Goal: Information Seeking & Learning: Learn about a topic

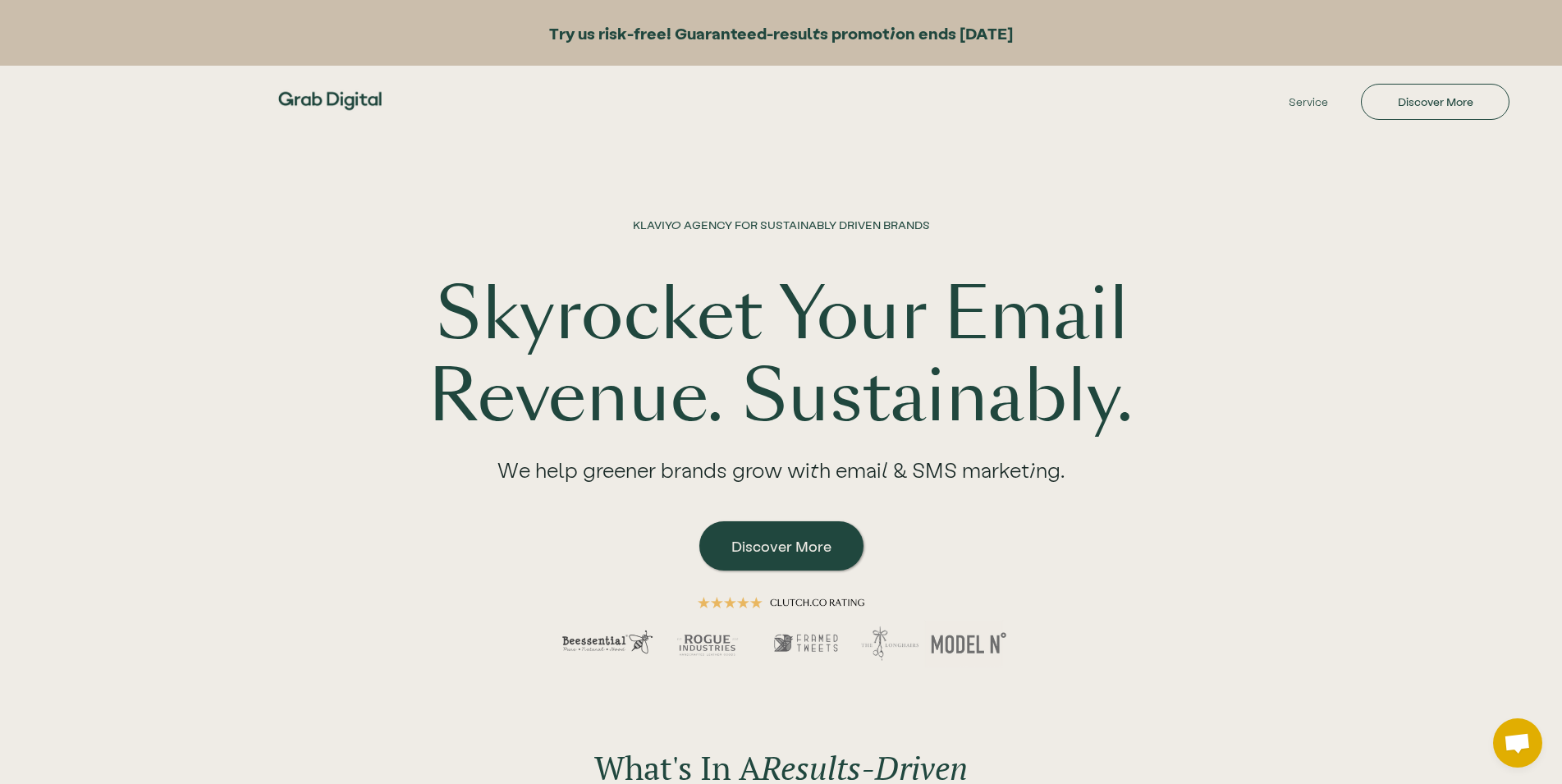
drag, startPoint x: 1055, startPoint y: 36, endPoint x: 271, endPoint y: 35, distance: 784.0
click at [271, 35] on div "Try us risk-free! Guaranteed-results promotion ends [DATE]" at bounding box center [781, 33] width 1562 height 66
drag, startPoint x: 974, startPoint y: 157, endPoint x: 1027, endPoint y: 155, distance: 53.0
click at [974, 156] on div "KLAVIYO AGENCY FOR SUSTAINABLY DRIVEN BRANDS Skyrocket Your Email Revenue. Sust…" at bounding box center [781, 414] width 1050 height 559
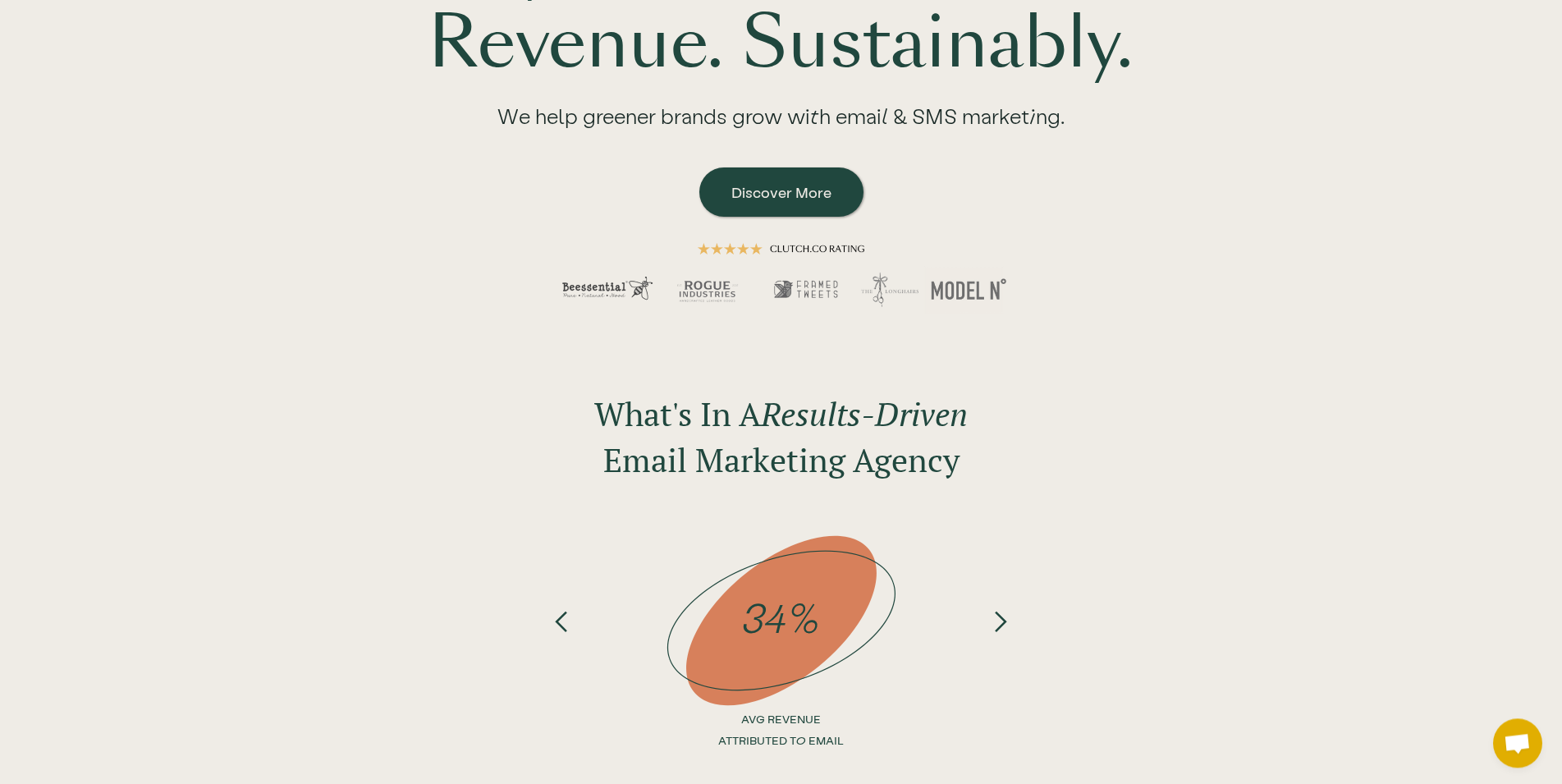
scroll to position [502, 0]
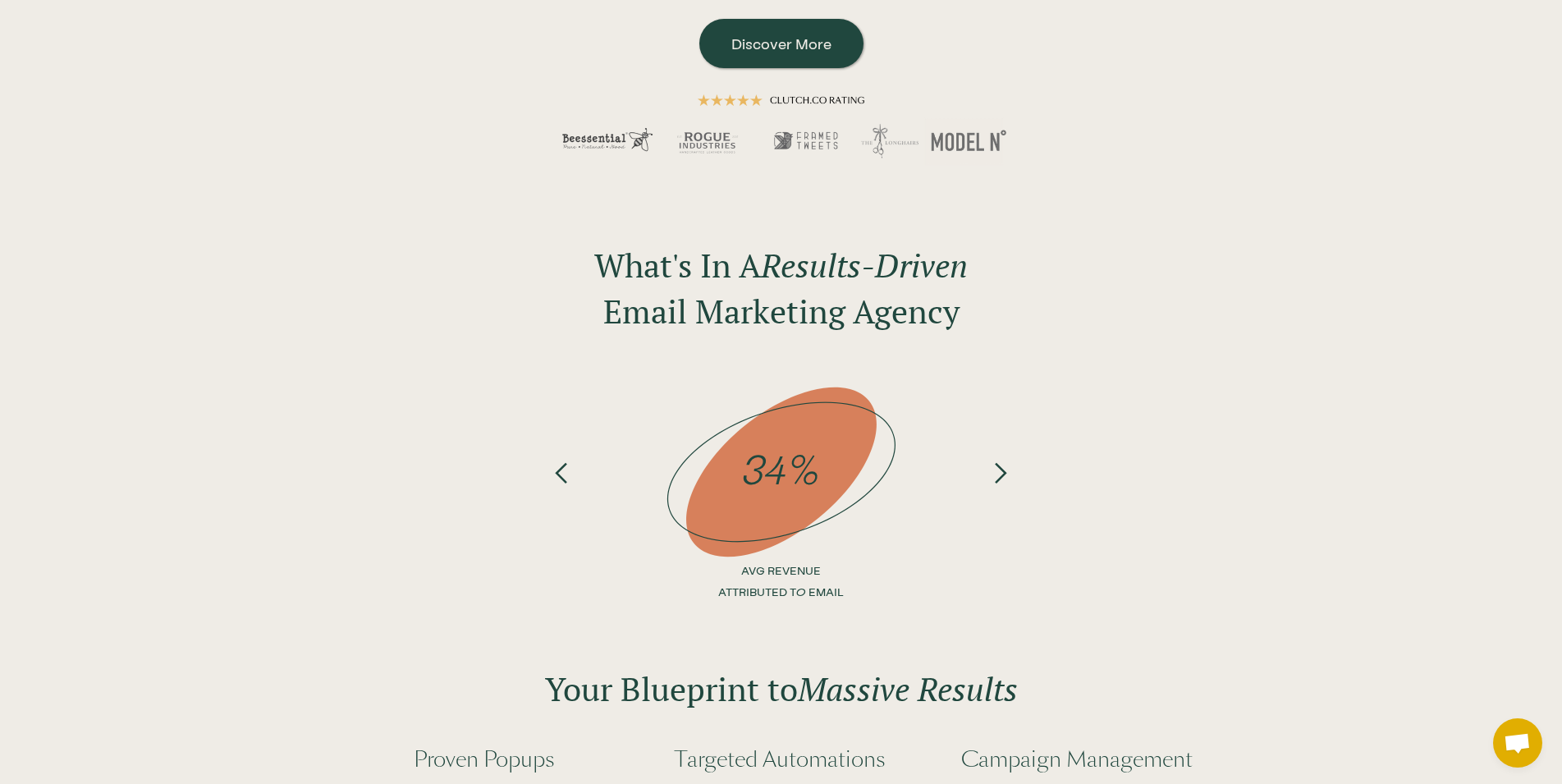
click at [1007, 461] on div "next slide" at bounding box center [999, 417] width 23 height 86
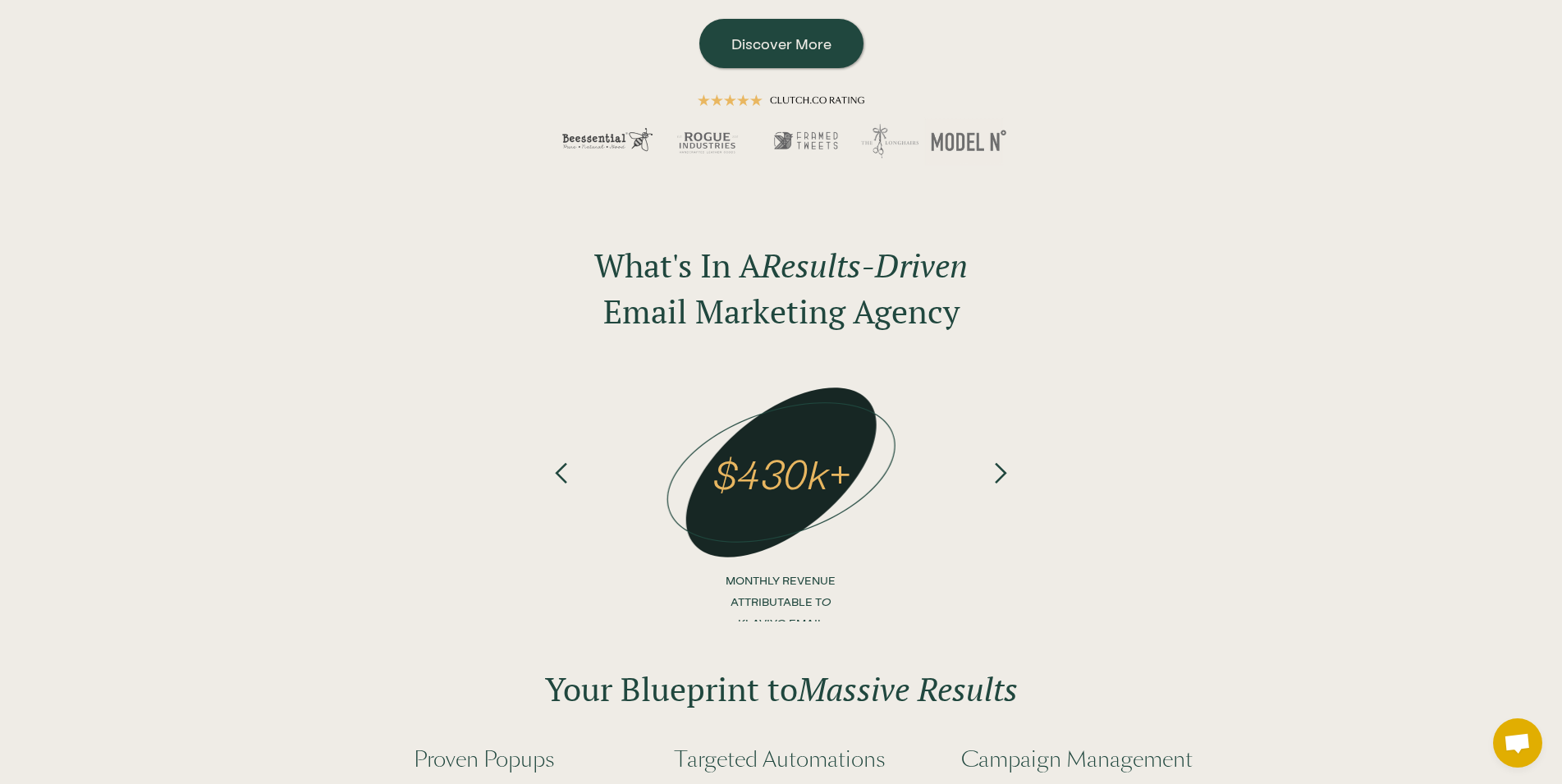
click at [1006, 461] on div "next slide" at bounding box center [999, 417] width 23 height 86
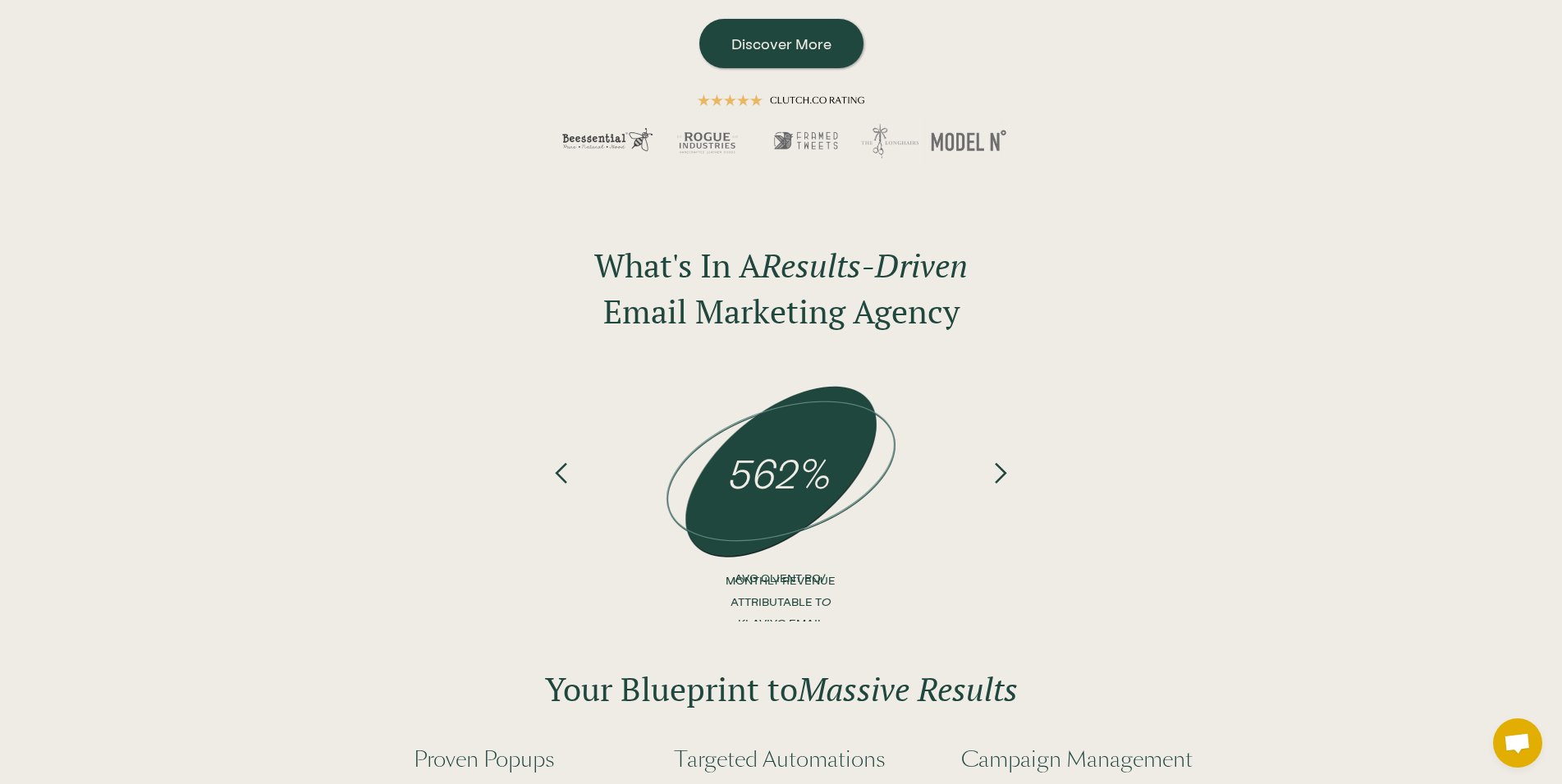
click at [1006, 461] on div "next slide" at bounding box center [999, 417] width 23 height 86
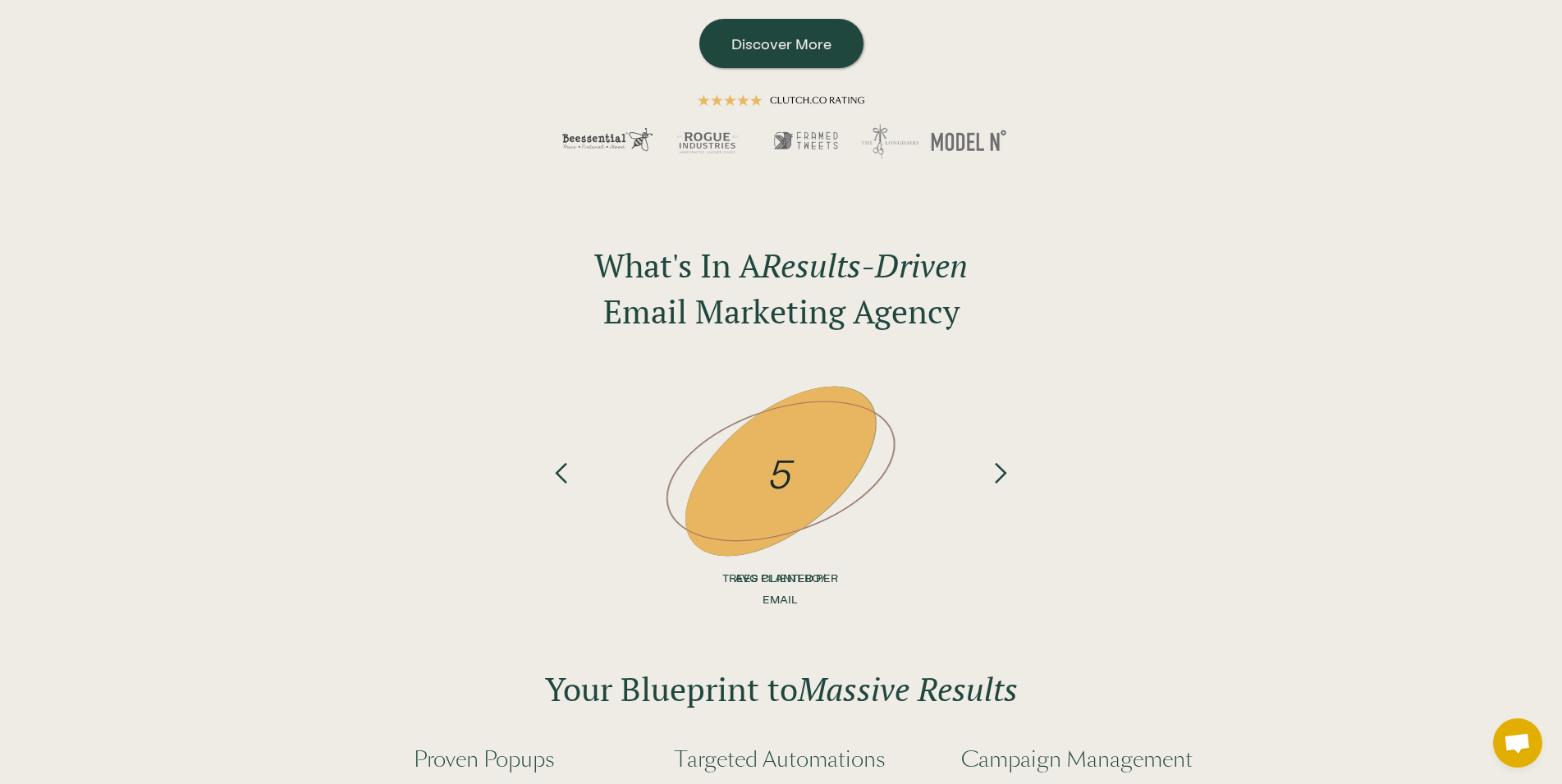
click at [1006, 461] on div "next slide" at bounding box center [999, 417] width 23 height 86
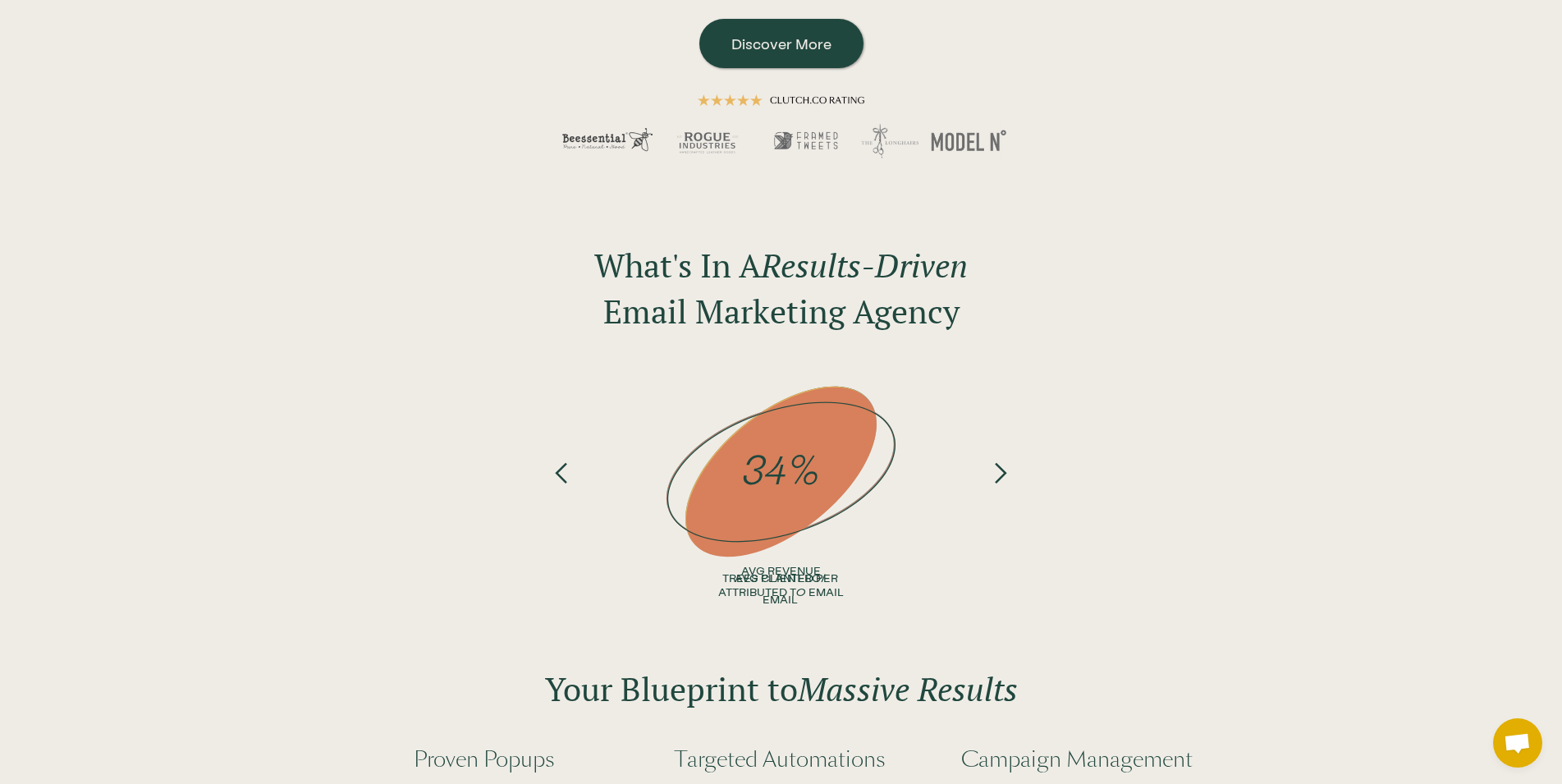
click at [1006, 461] on div "next slide" at bounding box center [999, 417] width 23 height 86
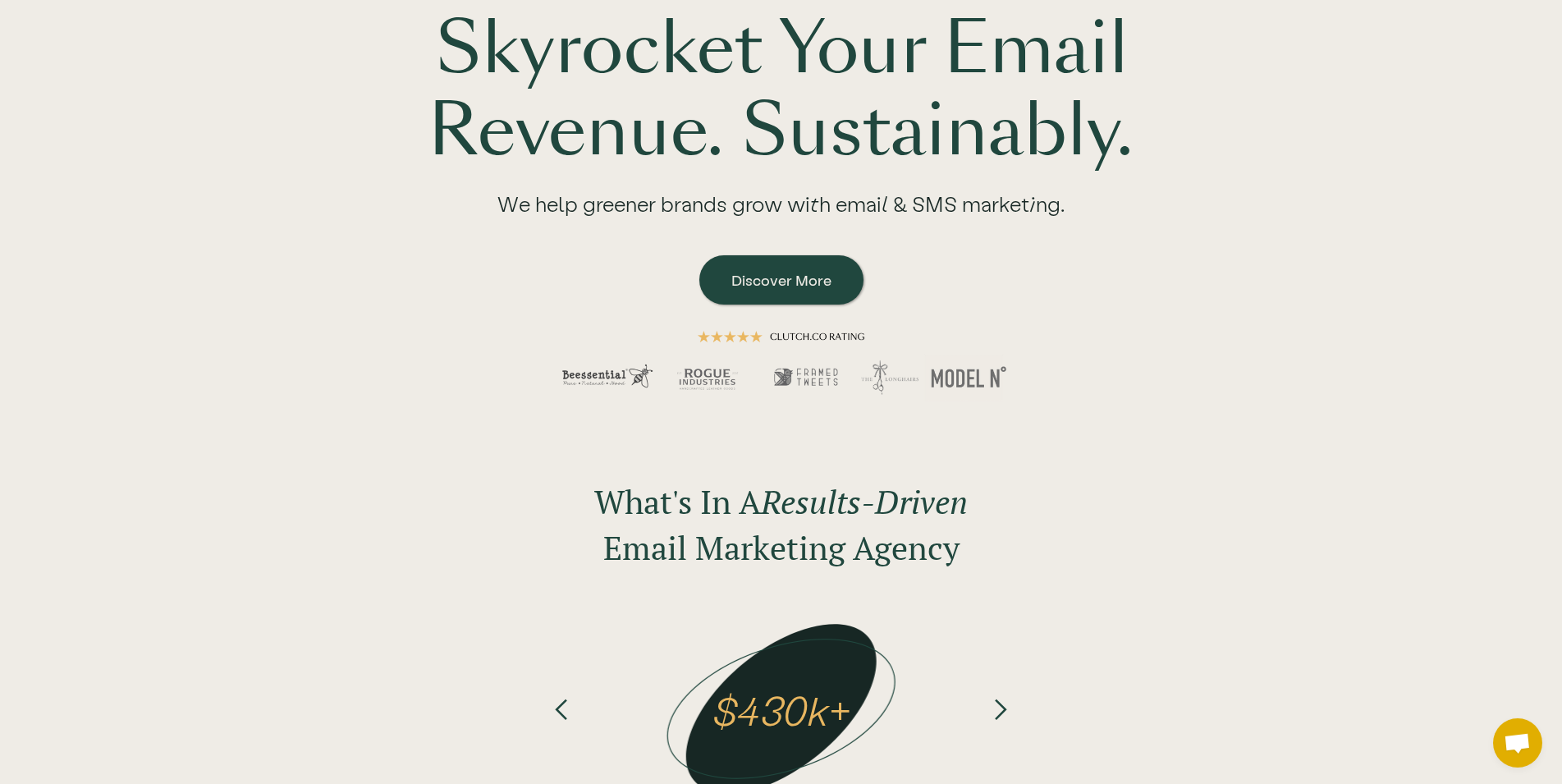
scroll to position [0, 0]
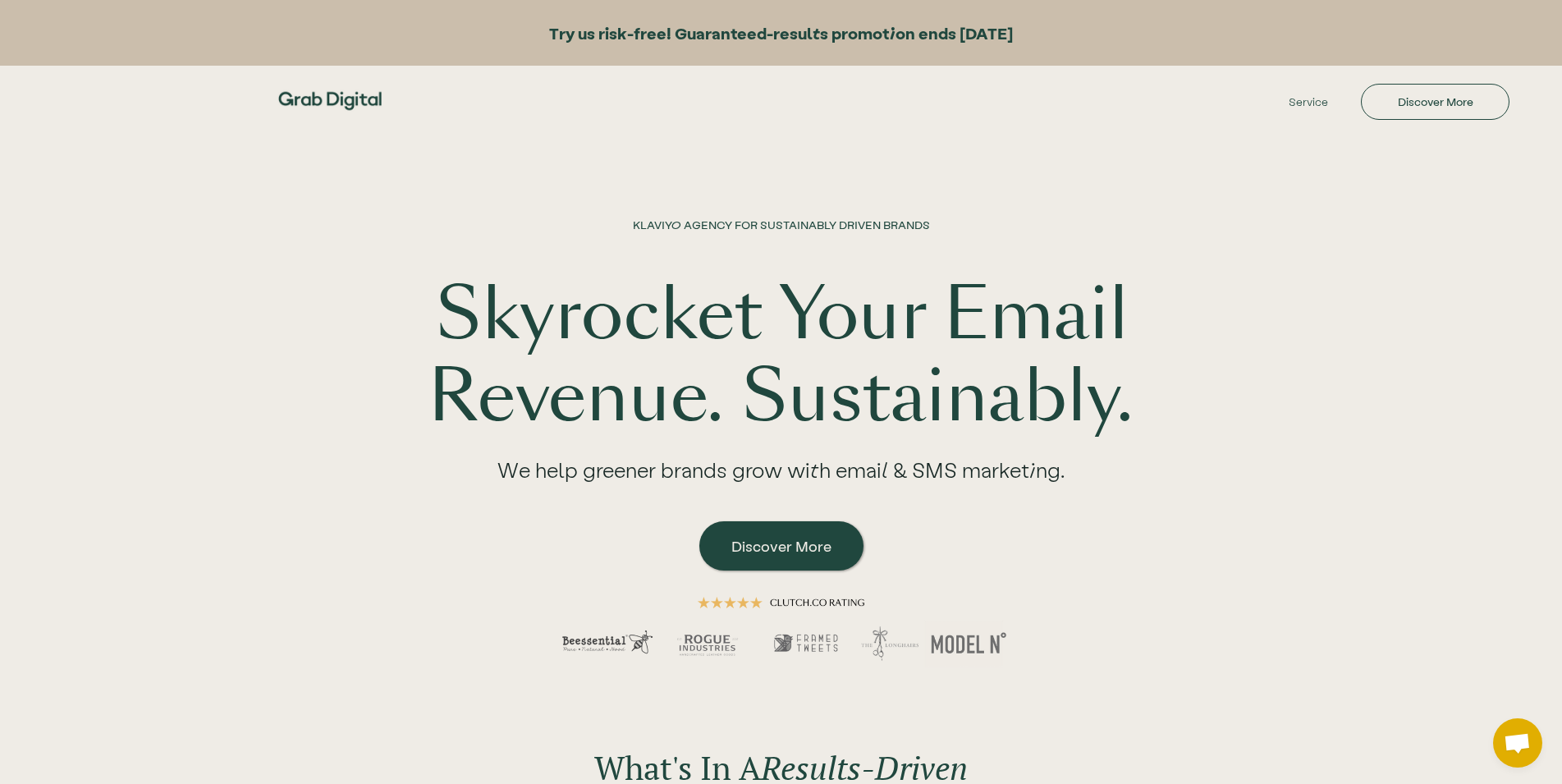
click at [1007, 155] on div "KLAVIYO AGENCY FOR SUSTAINABLY DRIVEN BRANDS Skyrocket Your Email Revenue. Sust…" at bounding box center [781, 414] width 1050 height 559
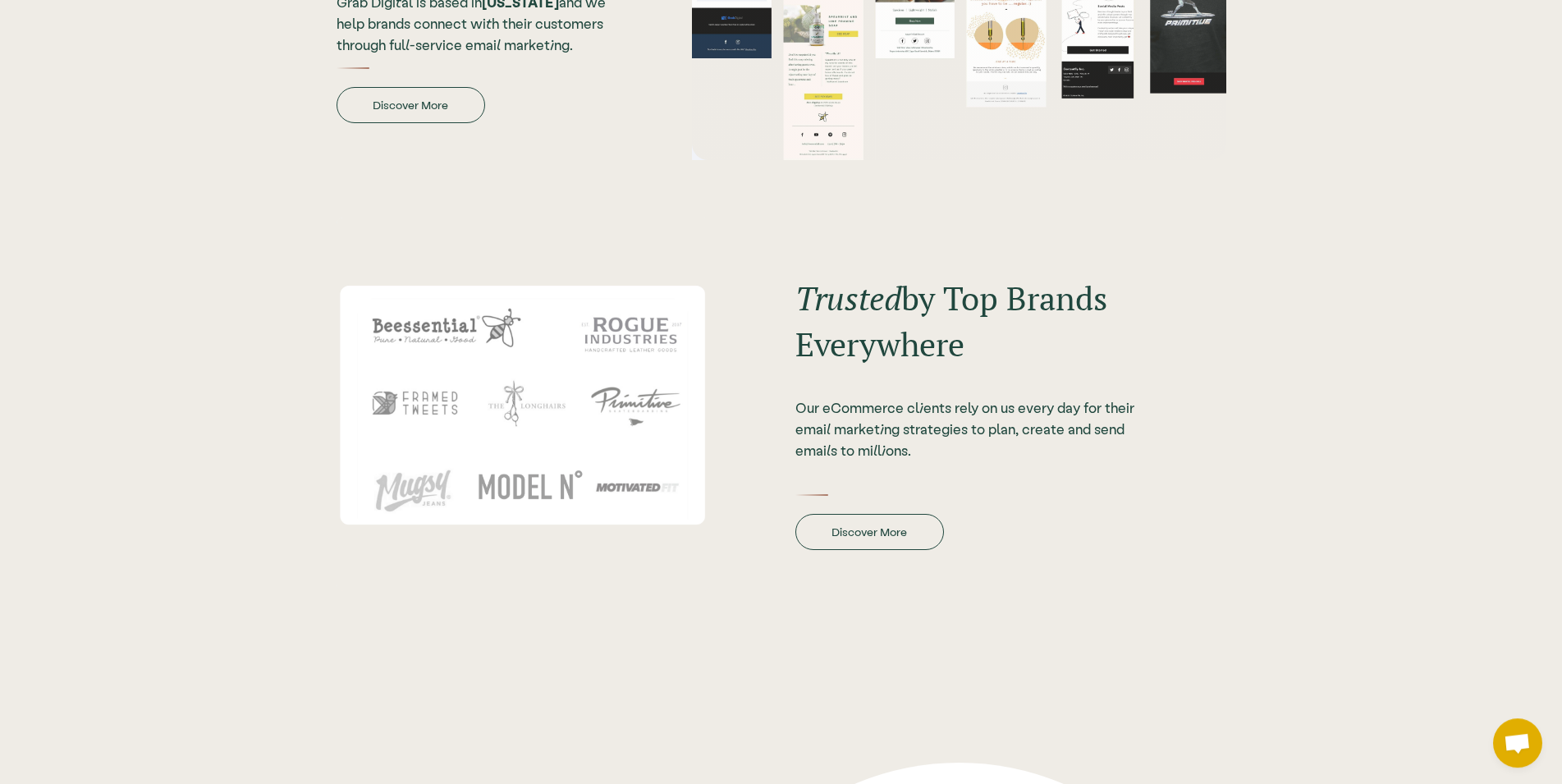
scroll to position [2009, 0]
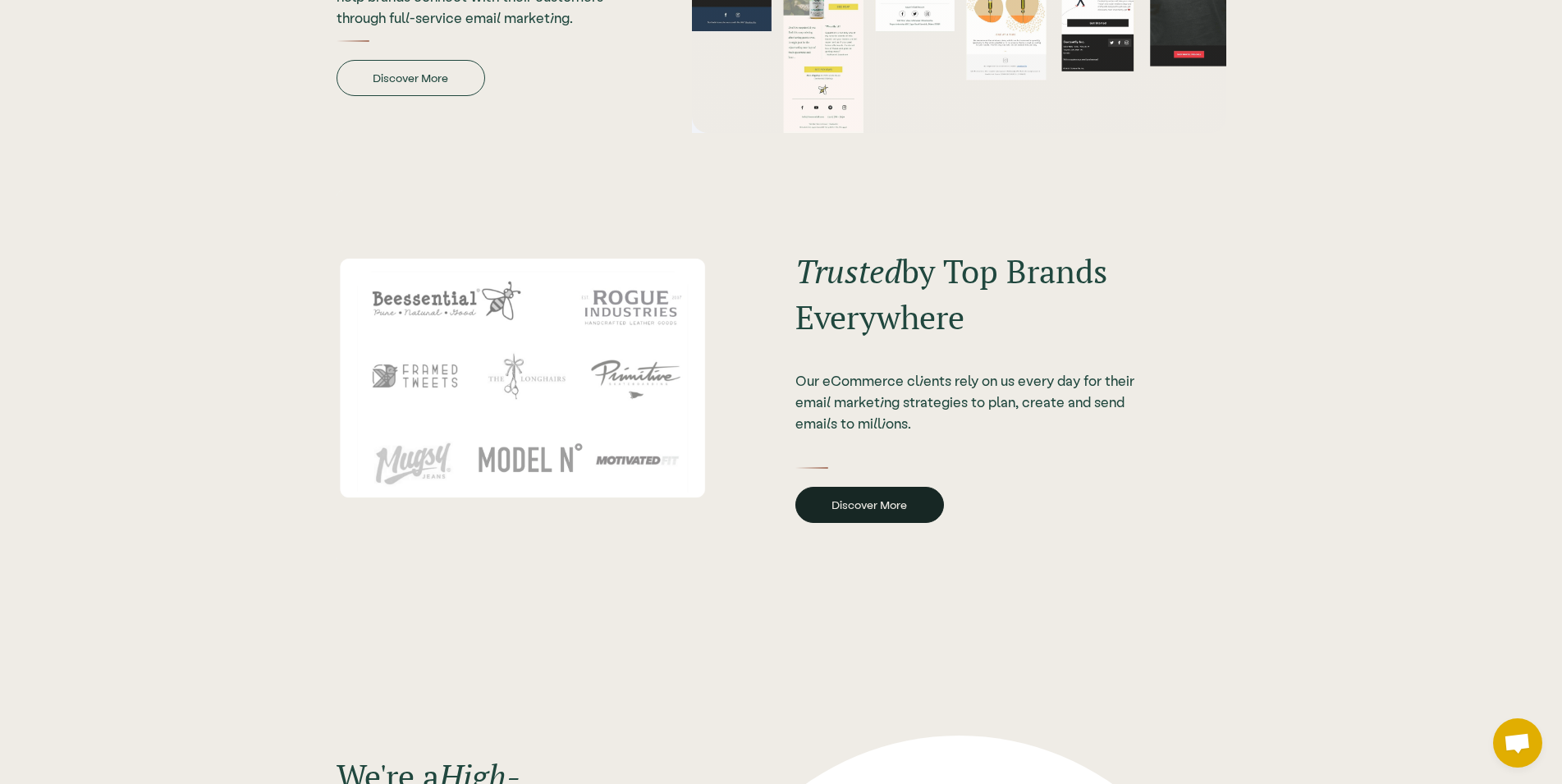
click at [863, 496] on link "Discover More" at bounding box center [869, 505] width 148 height 36
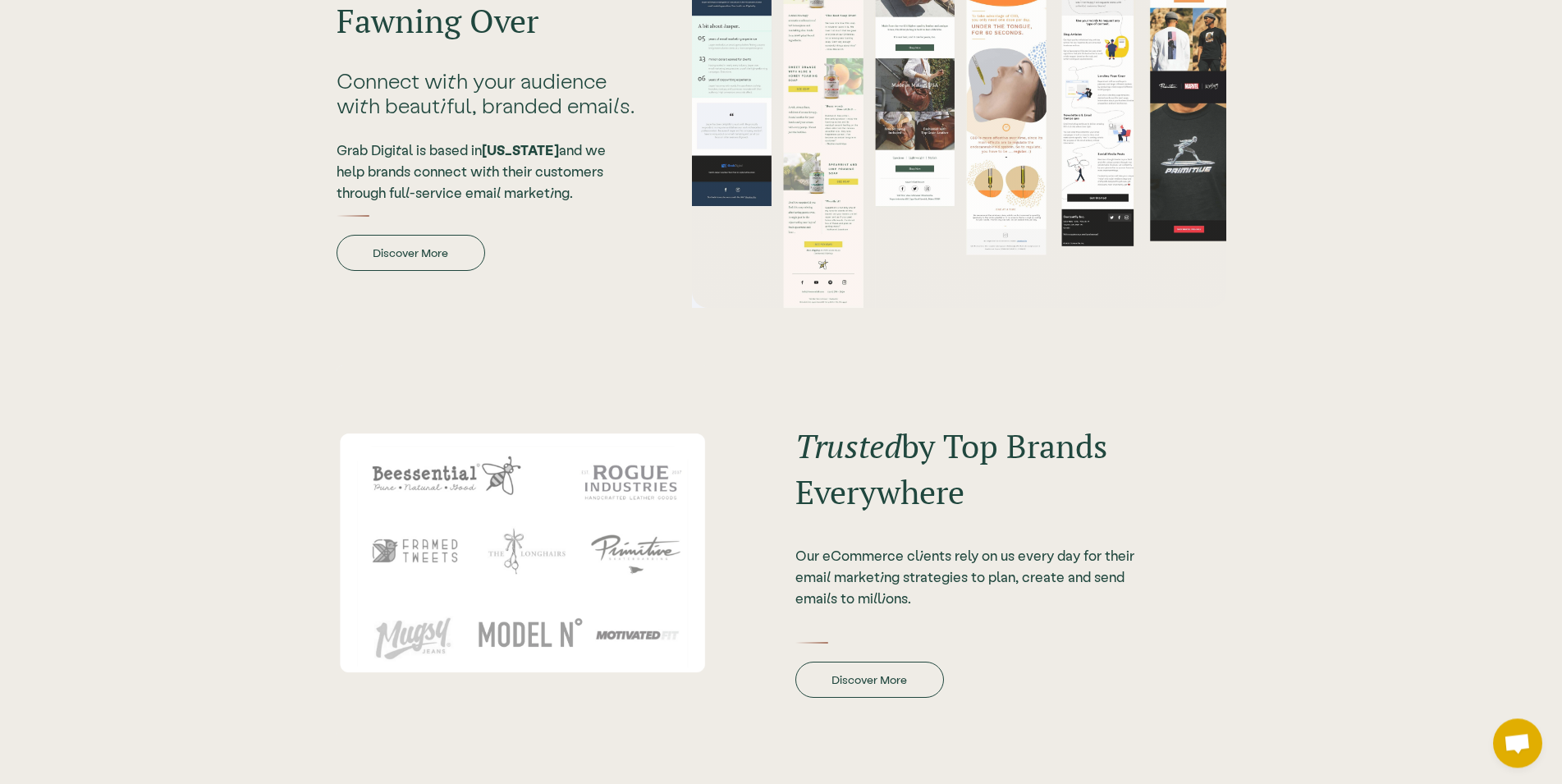
scroll to position [1841, 0]
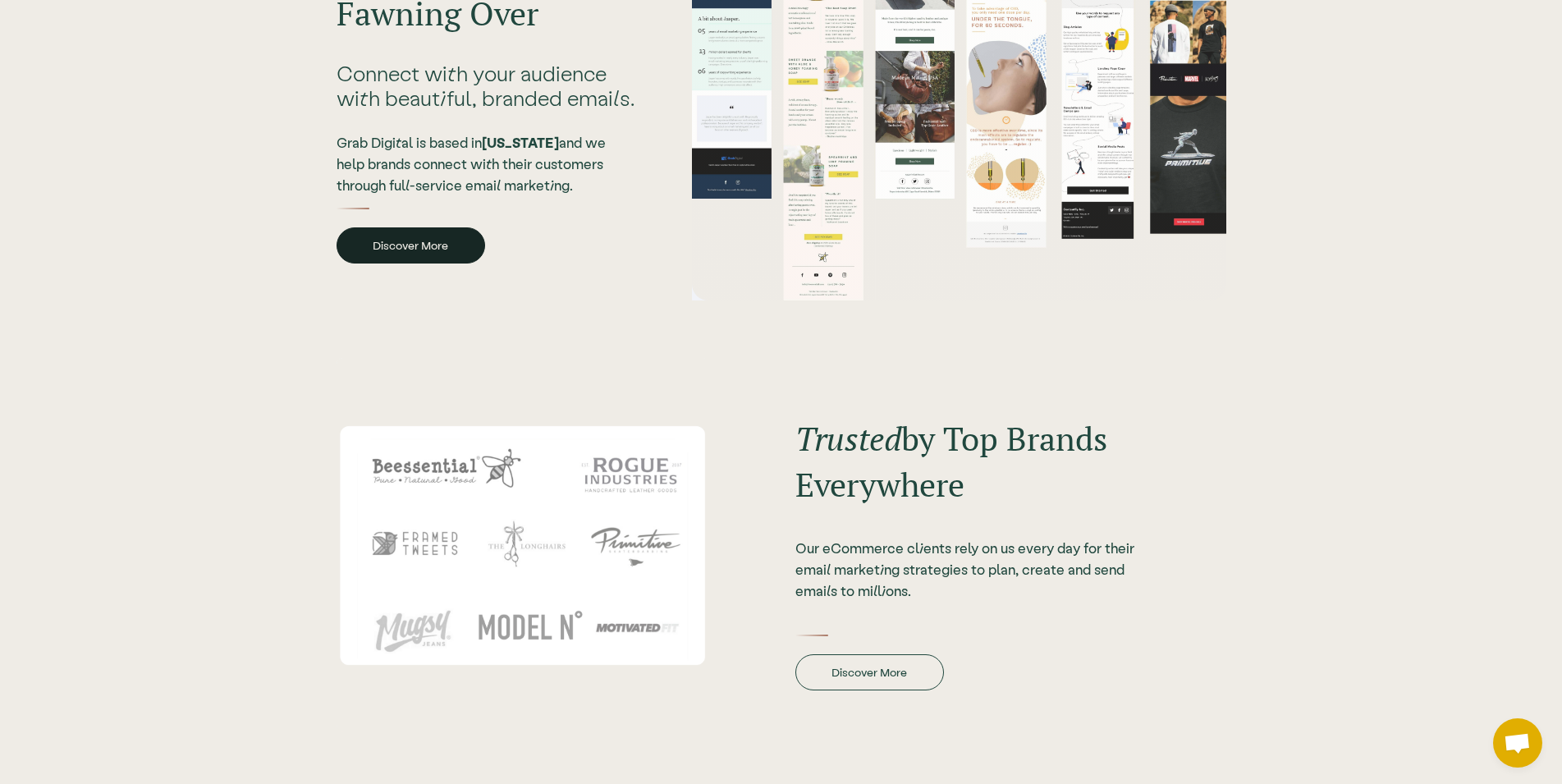
click at [430, 240] on link "Discover More" at bounding box center [410, 245] width 148 height 36
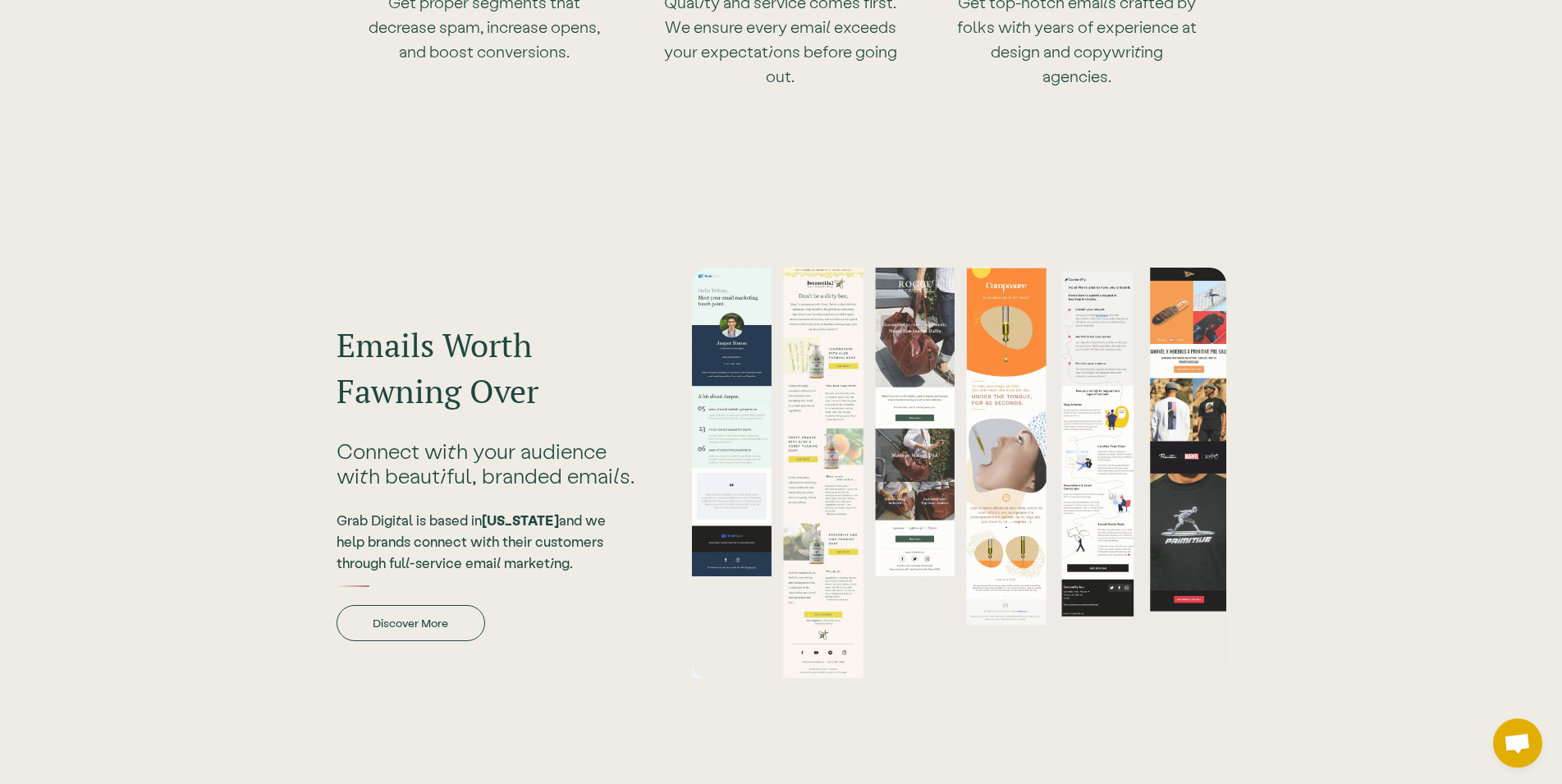
scroll to position [335, 0]
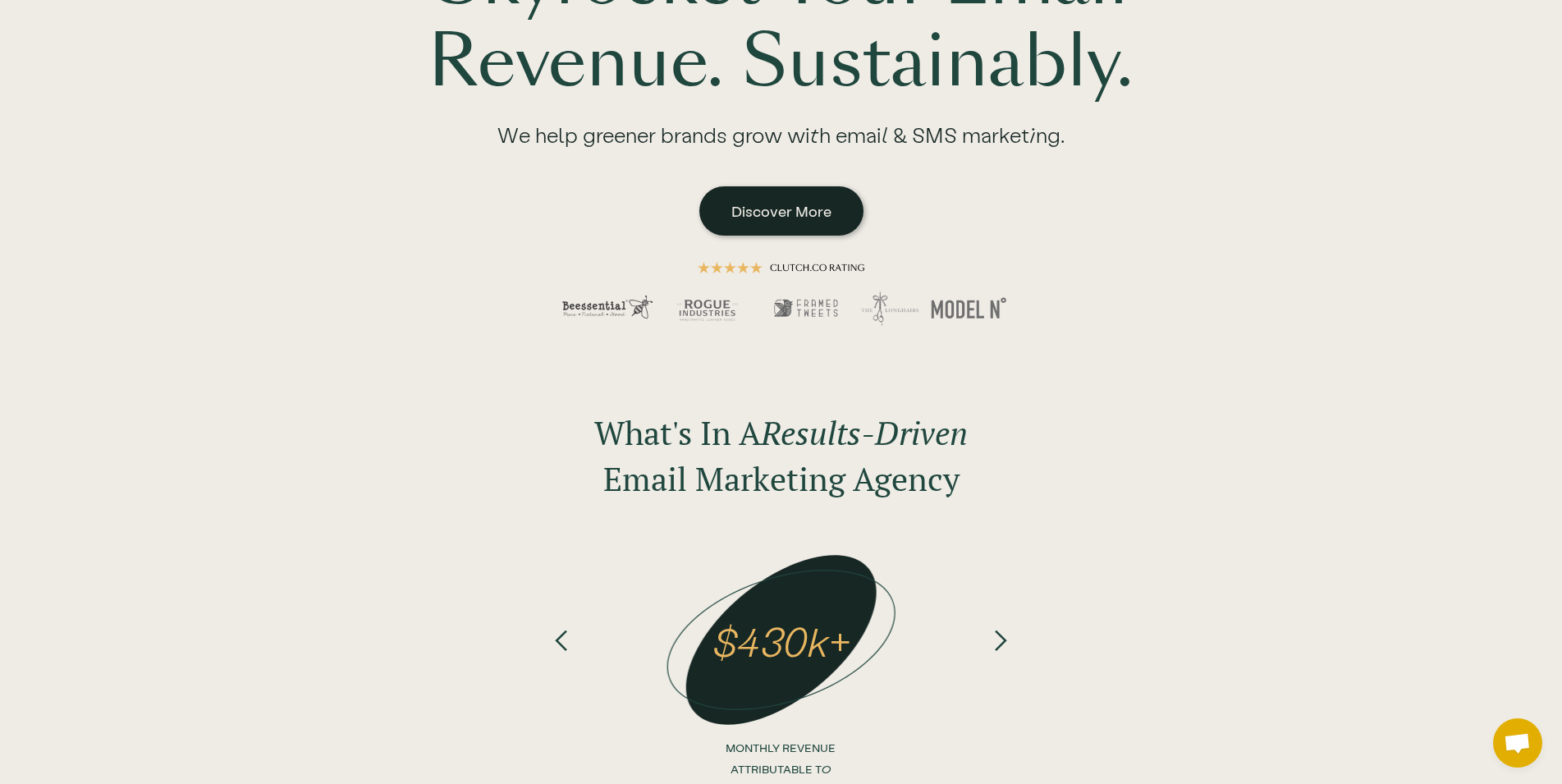
click at [768, 204] on link "Discover More" at bounding box center [781, 211] width 164 height 49
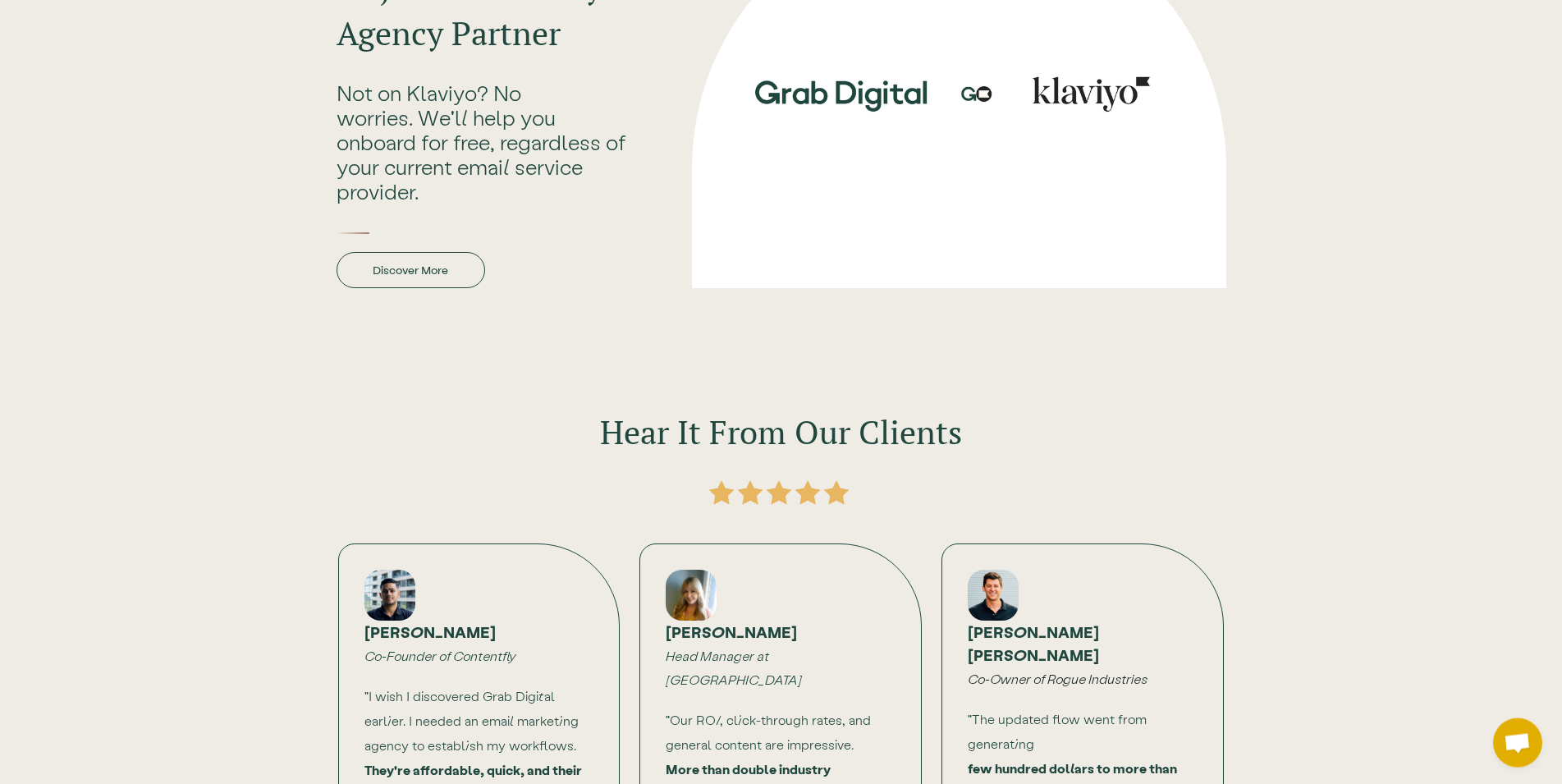
scroll to position [2846, 0]
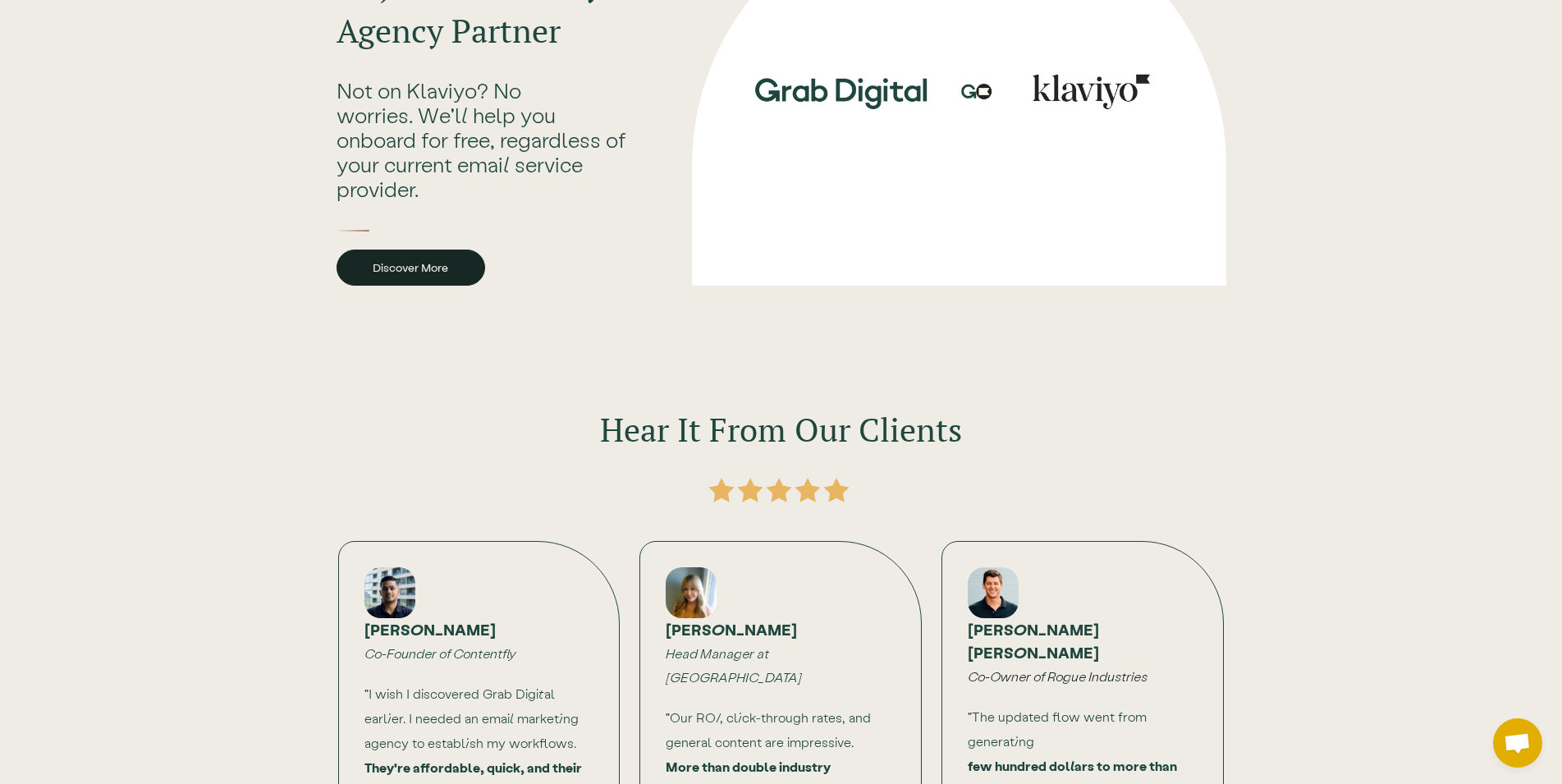
click at [432, 277] on link "Discover More" at bounding box center [410, 268] width 148 height 36
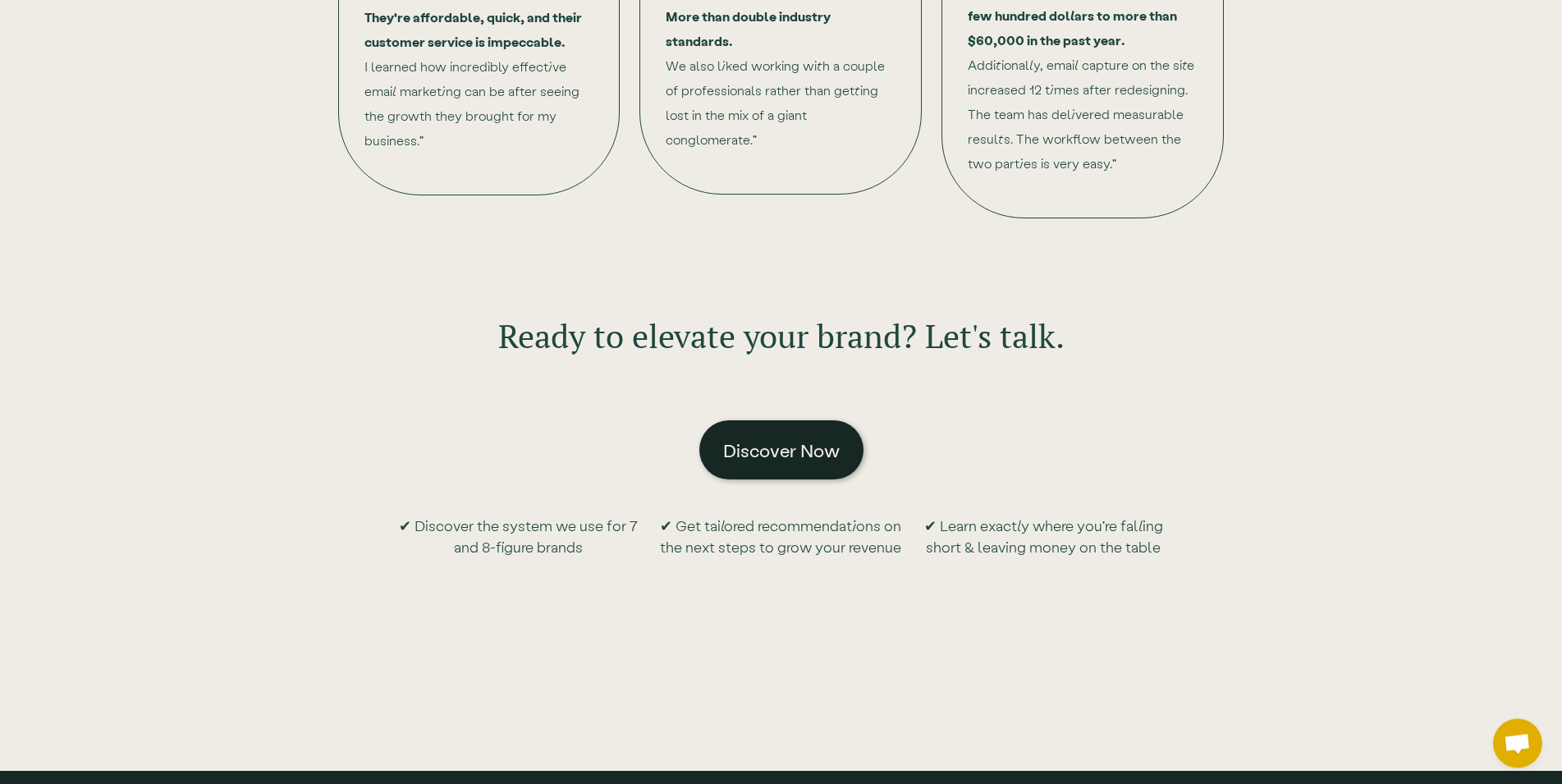
scroll to position [3599, 0]
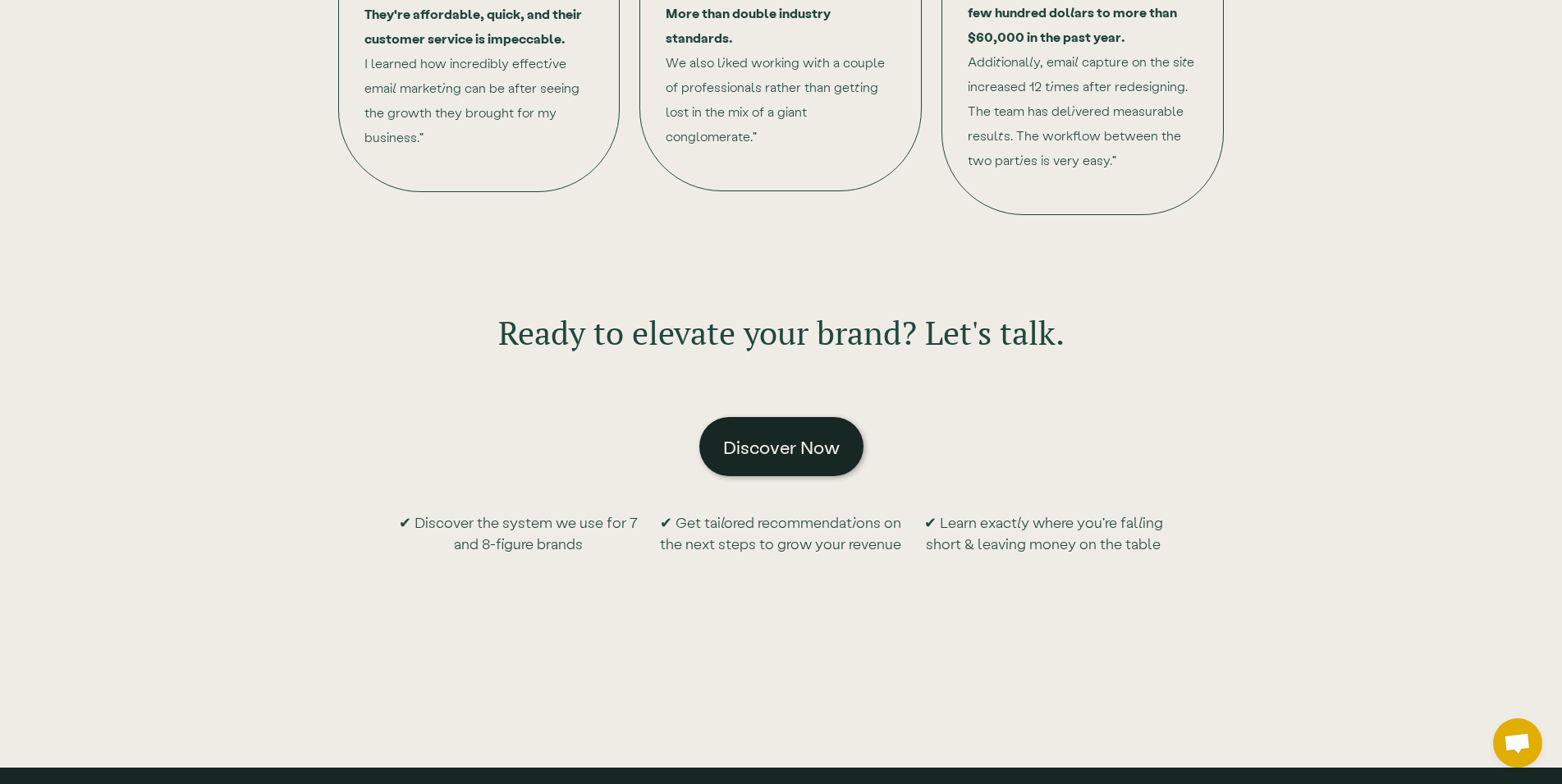
click at [734, 467] on link "Discover Now" at bounding box center [781, 447] width 164 height 59
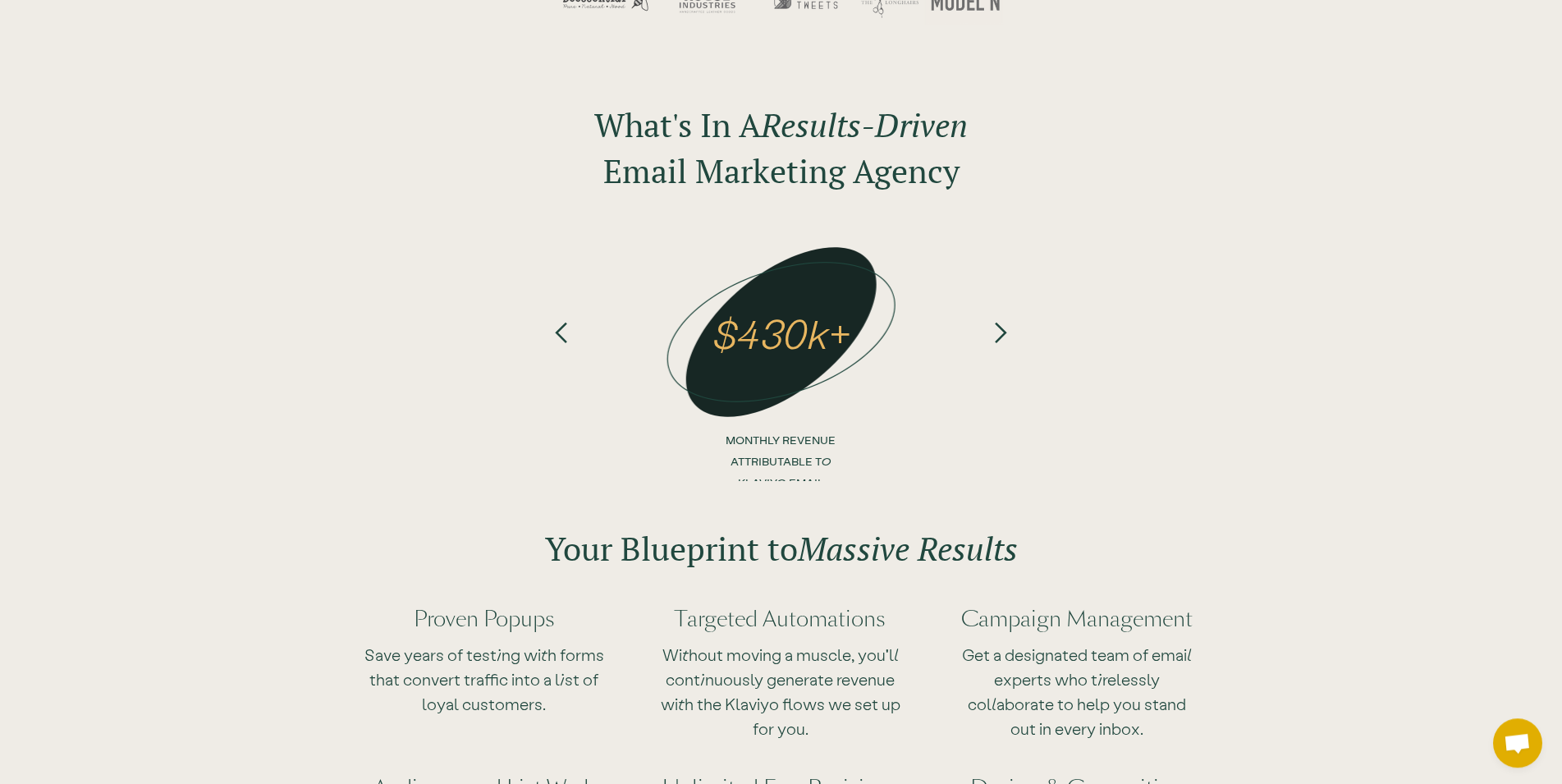
scroll to position [0, 0]
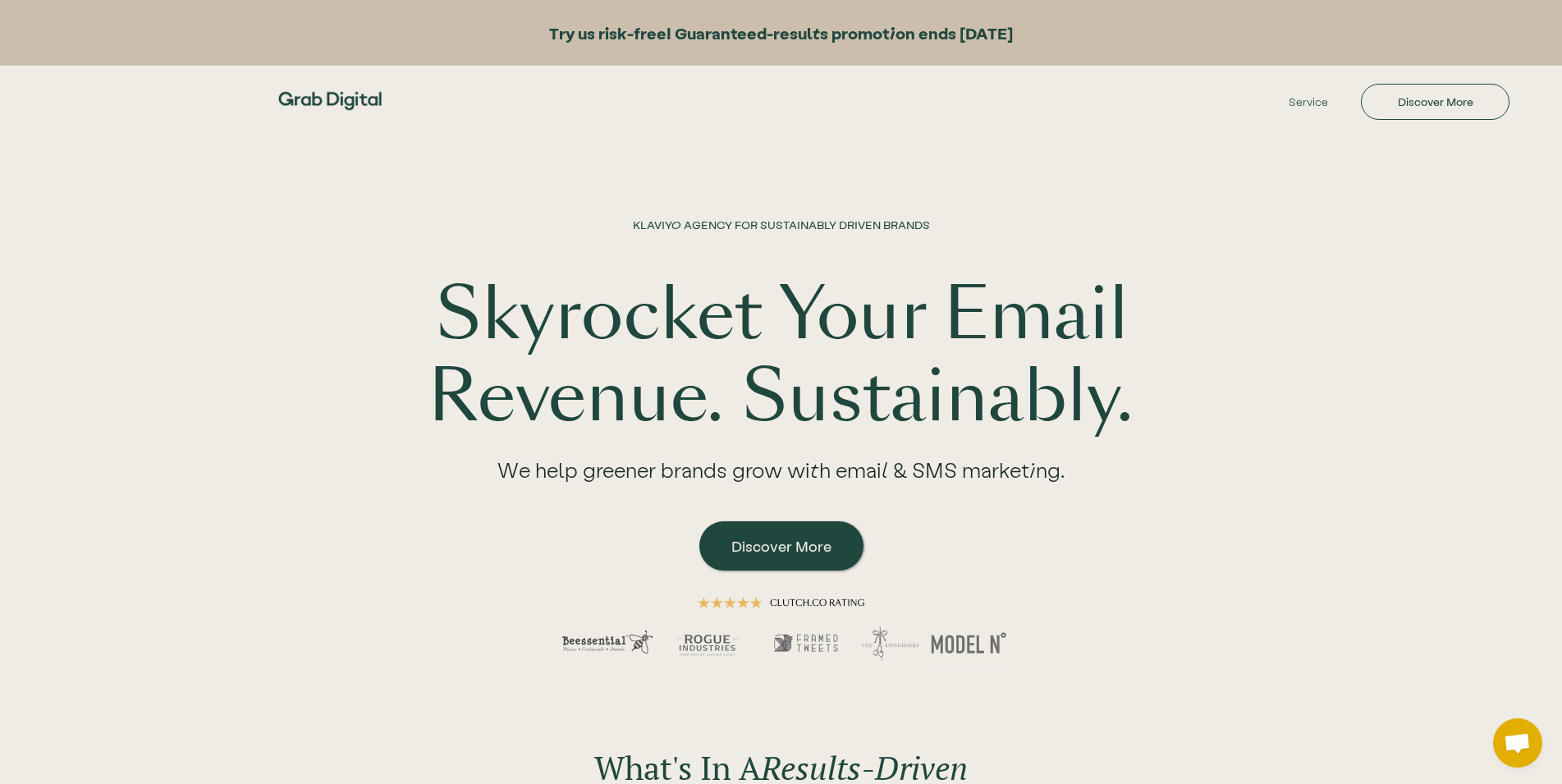
click at [487, 367] on h1 "Skyrocket Your Email Revenue. Sustainably." at bounding box center [781, 356] width 735 height 164
click at [802, 40] on strong "Try us risk-free! Guaranteed-results promotion ends [DATE]" at bounding box center [781, 32] width 464 height 20
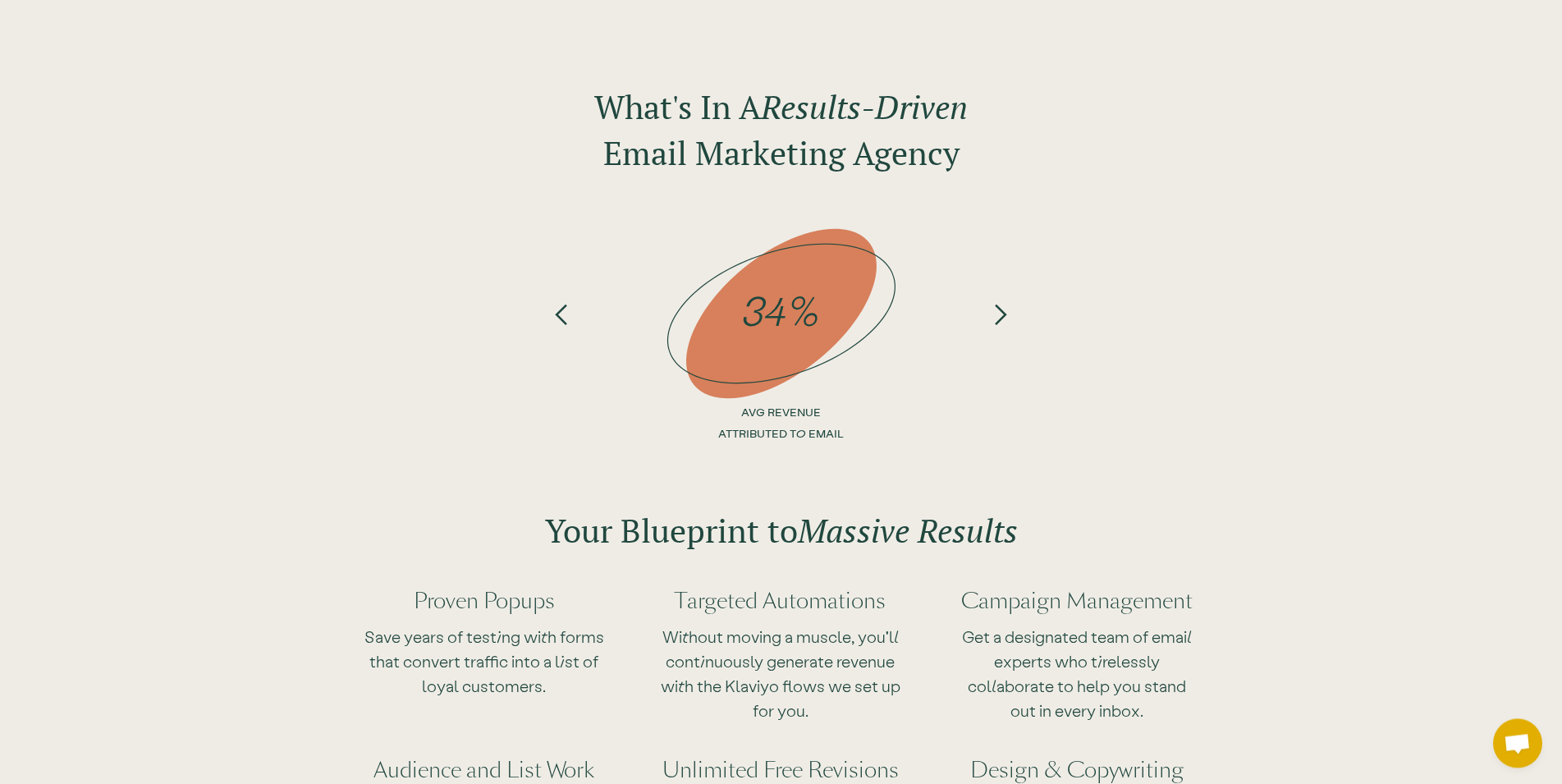
scroll to position [1057, 0]
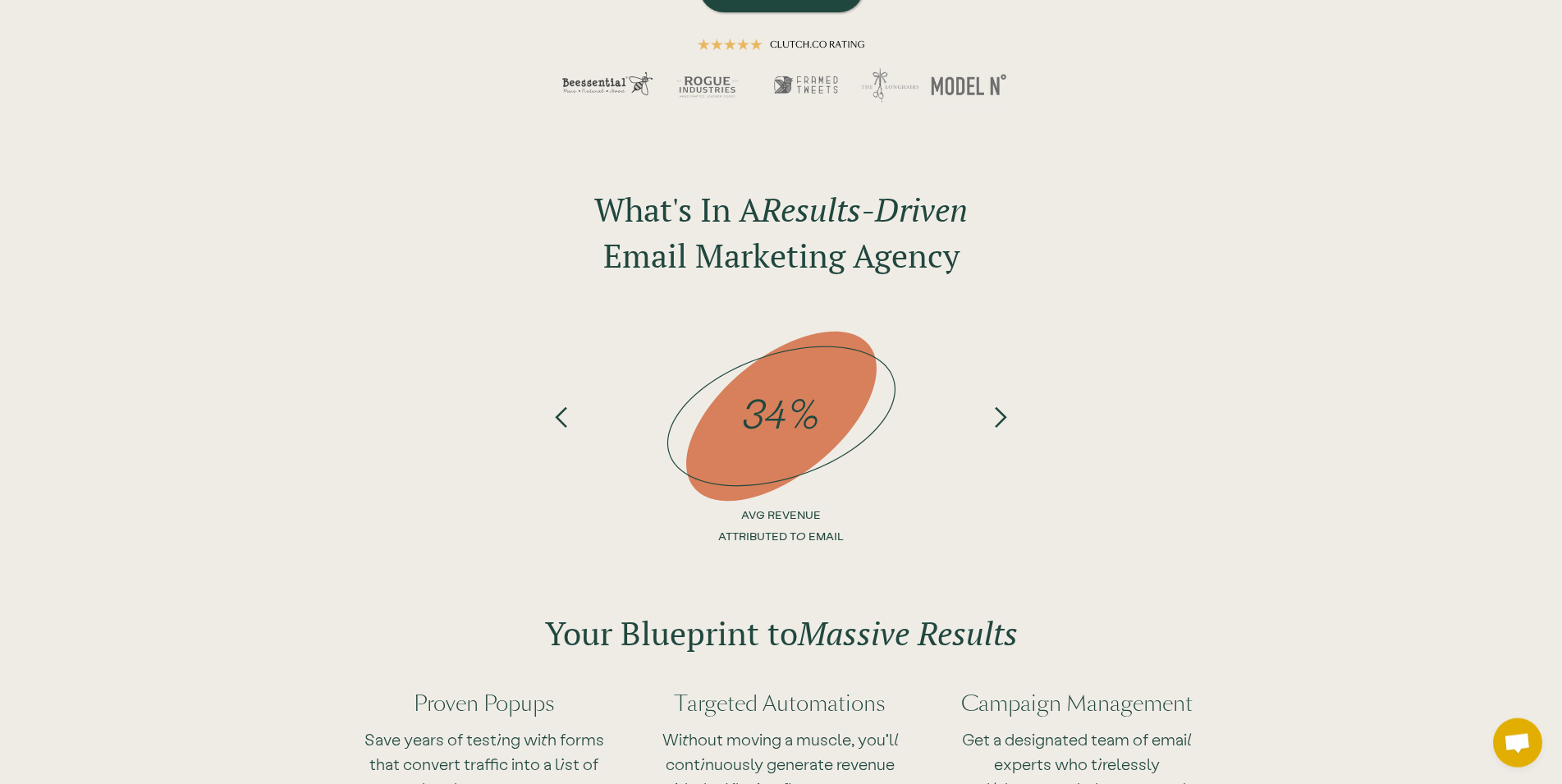
scroll to position [586, 0]
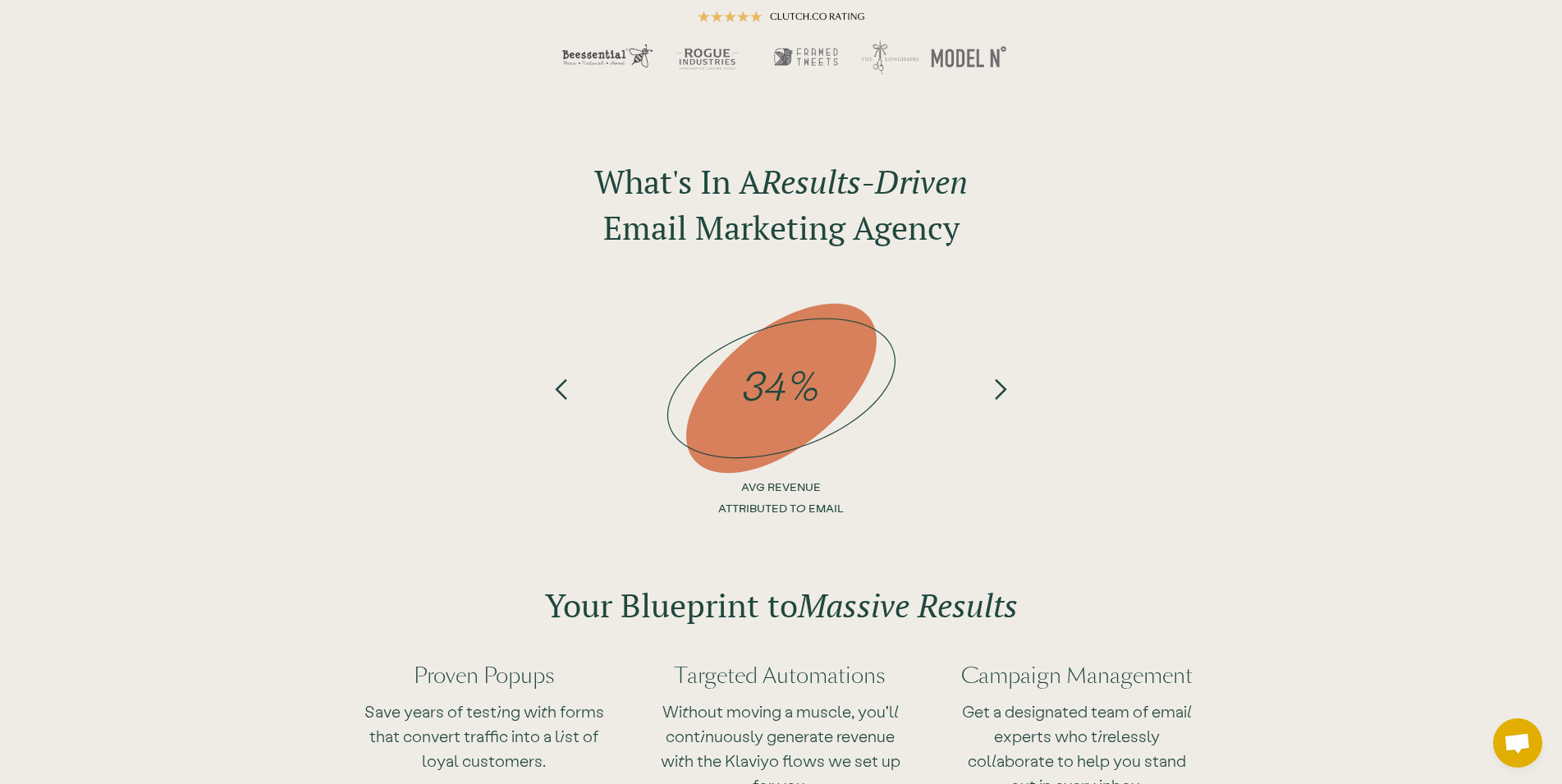
click at [1011, 376] on div "next slide" at bounding box center [999, 334] width 23 height 86
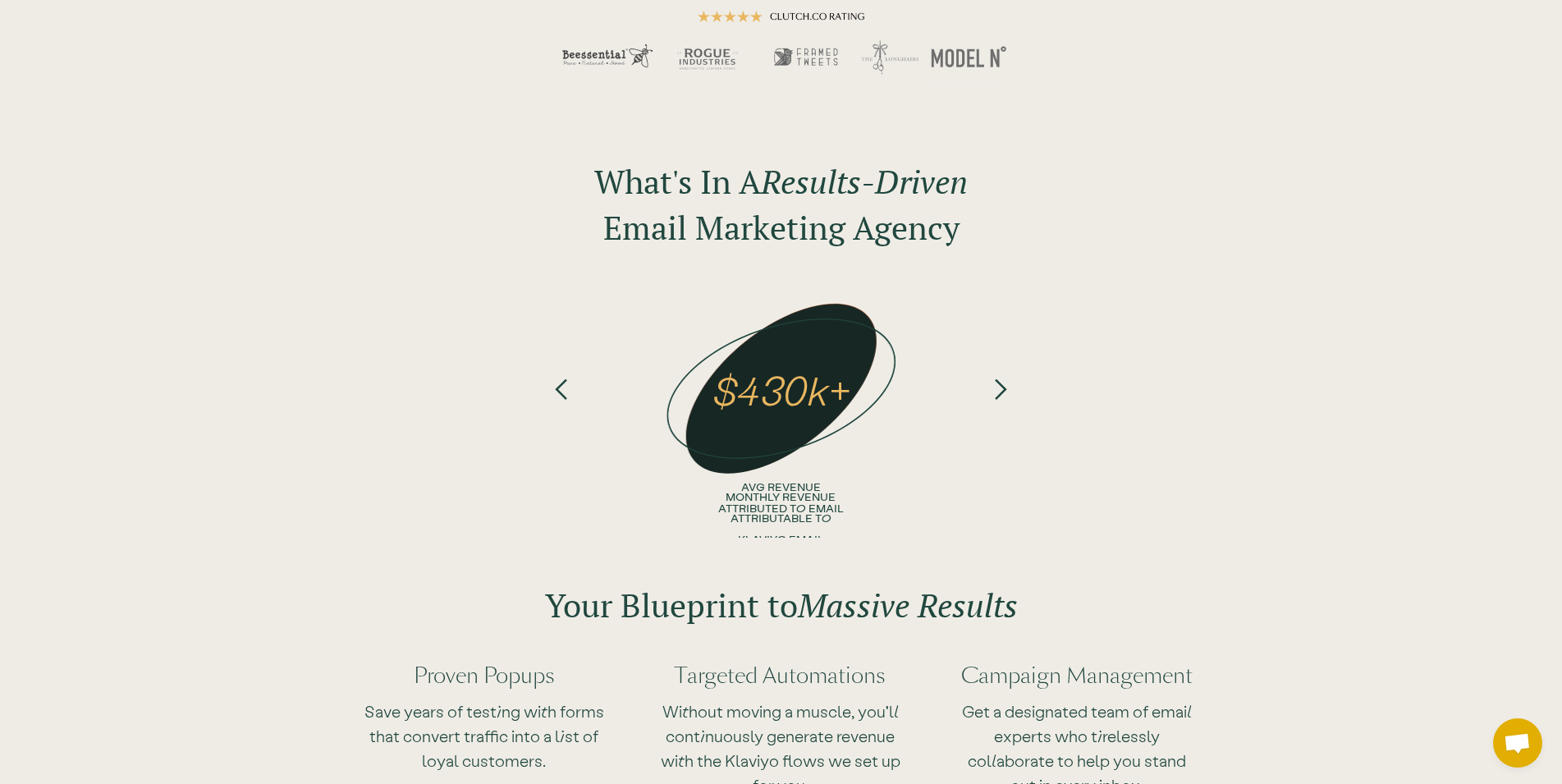
click at [1011, 376] on div "next slide" at bounding box center [999, 334] width 23 height 86
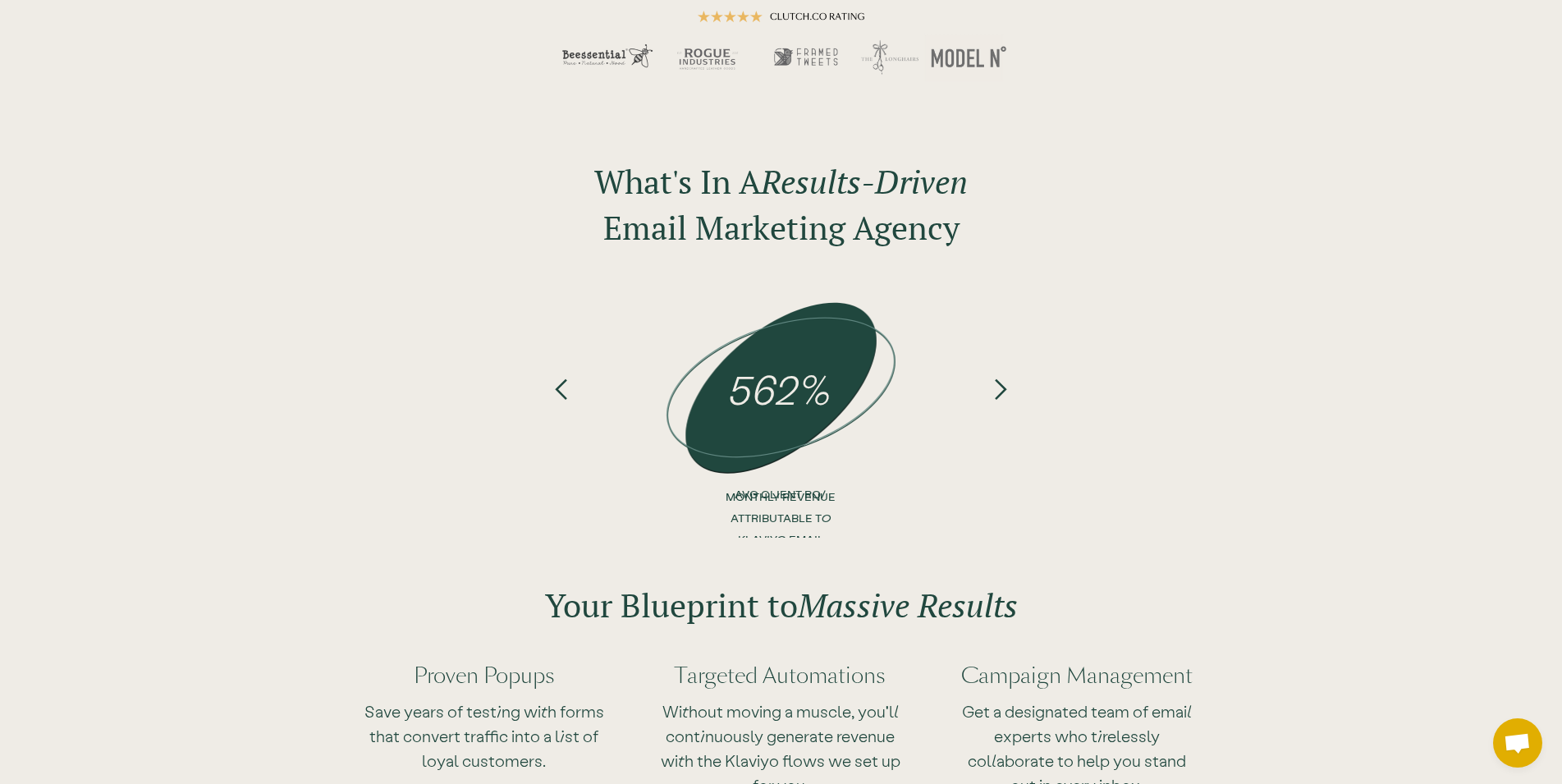
click at [1011, 376] on div "next slide" at bounding box center [999, 334] width 23 height 86
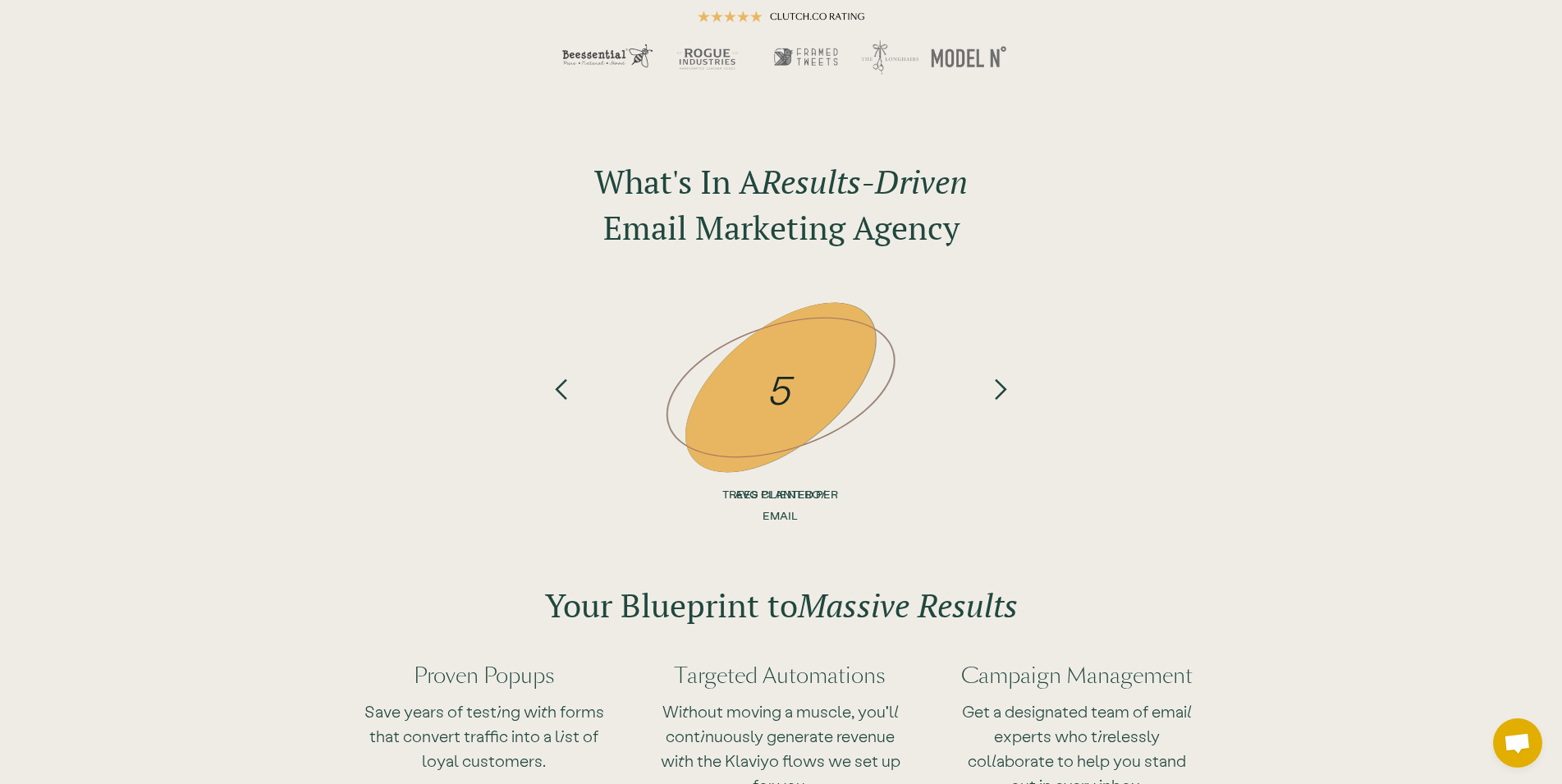
click at [1011, 376] on div "next slide" at bounding box center [999, 334] width 23 height 86
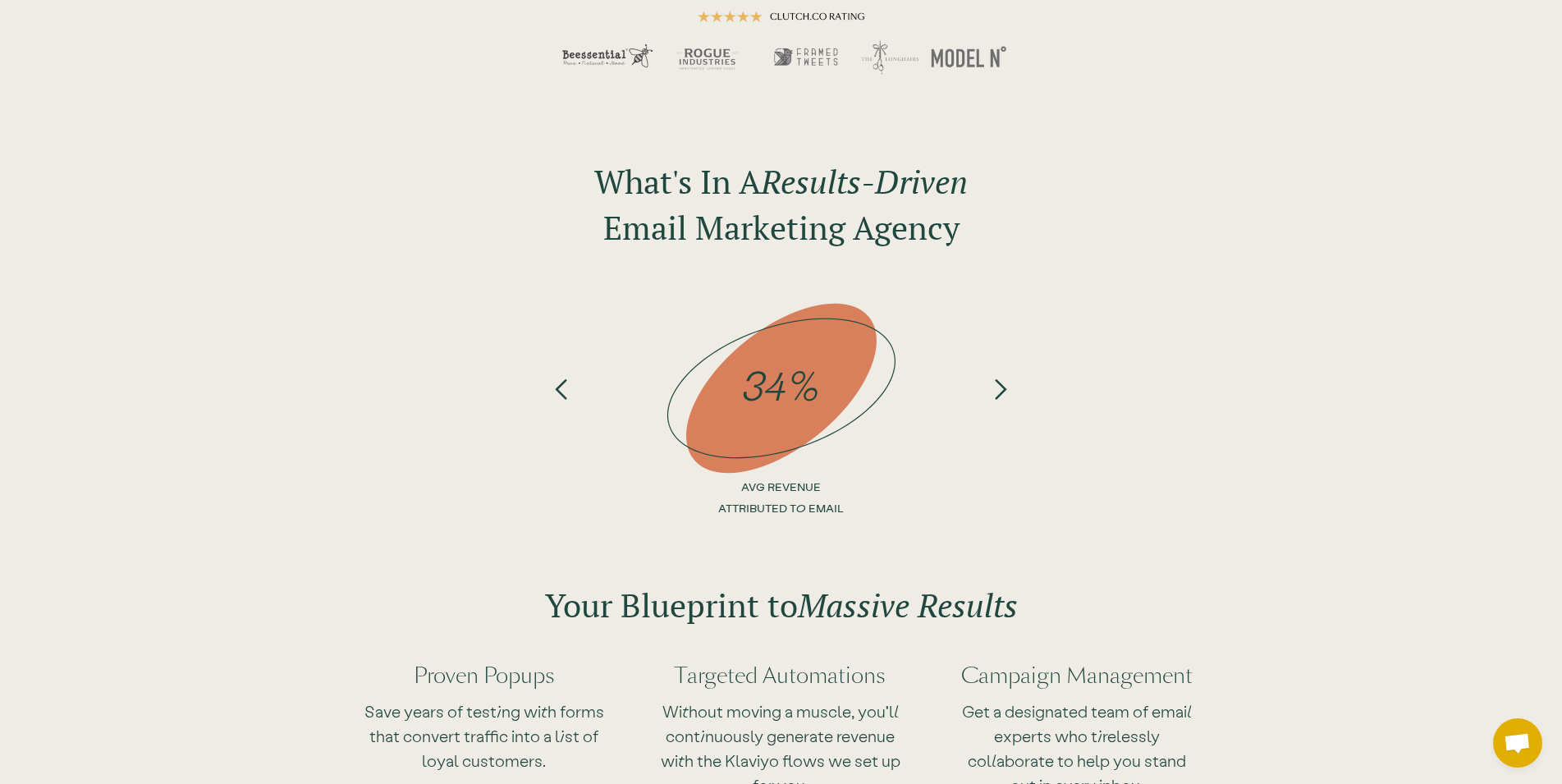
click at [1011, 376] on div "next slide" at bounding box center [999, 334] width 23 height 86
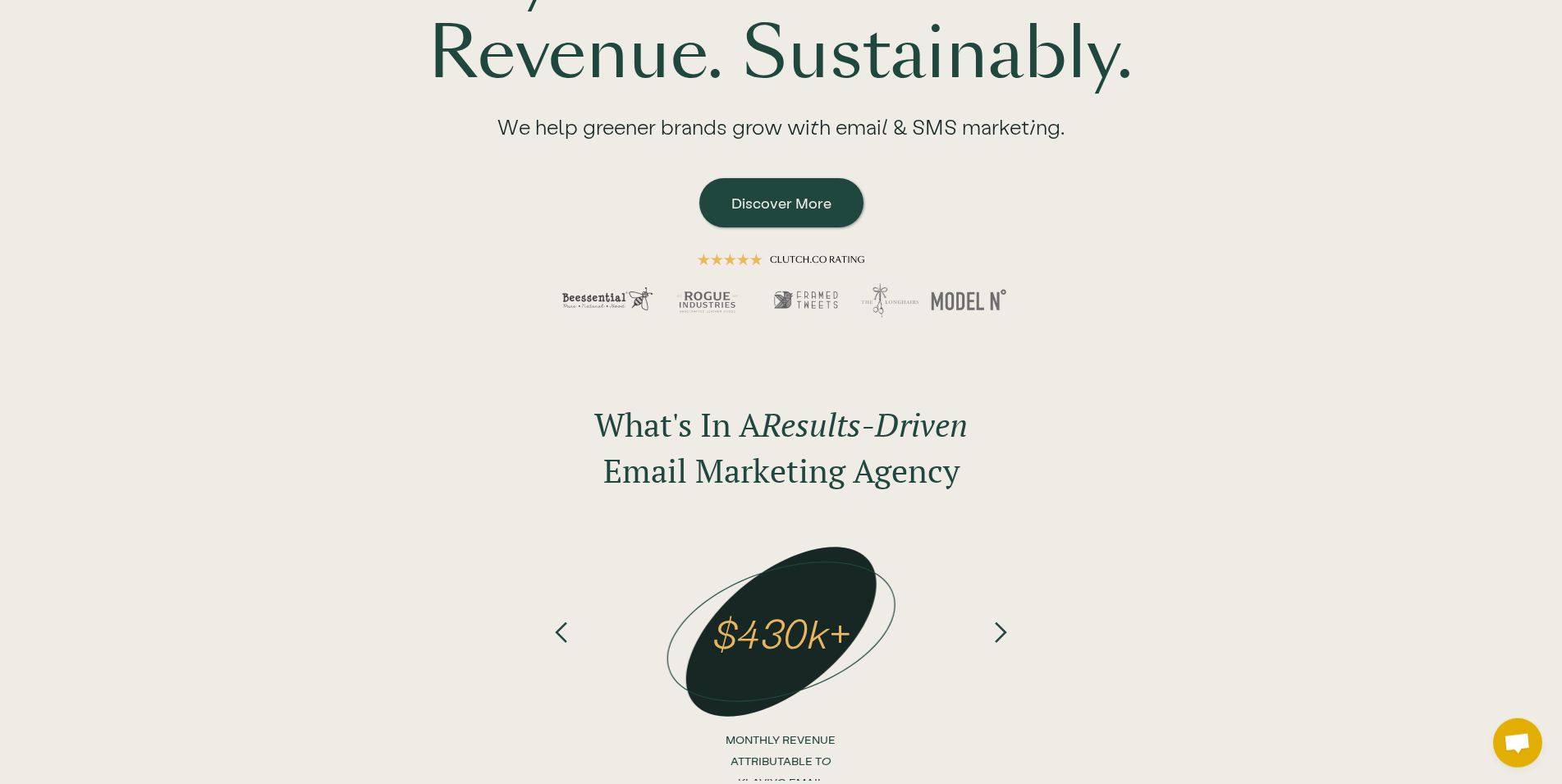
scroll to position [419, 0]
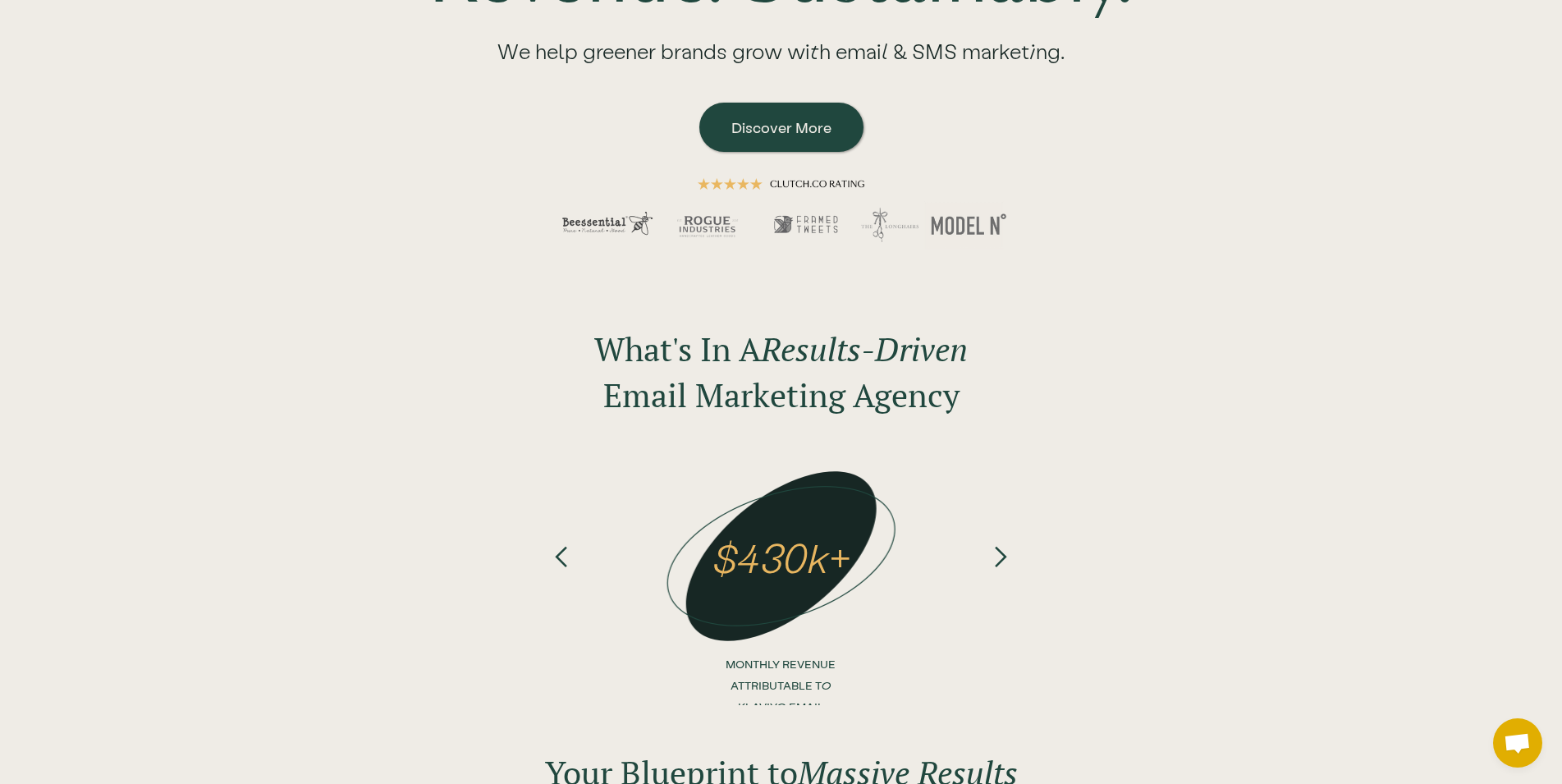
click at [1010, 542] on div "next slide" at bounding box center [999, 501] width 23 height 86
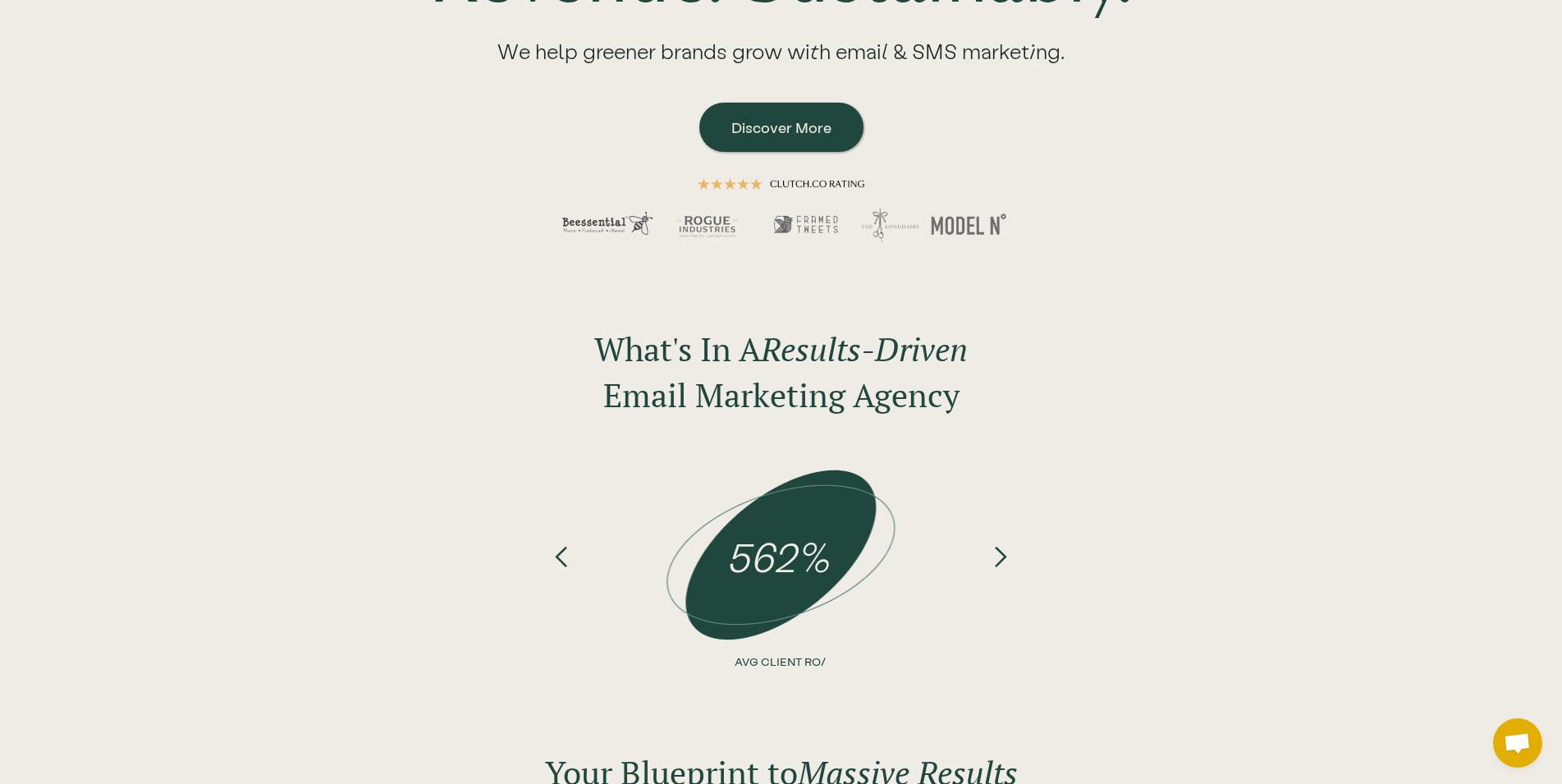
click at [571, 539] on div "previous slide" at bounding box center [561, 501] width 23 height 86
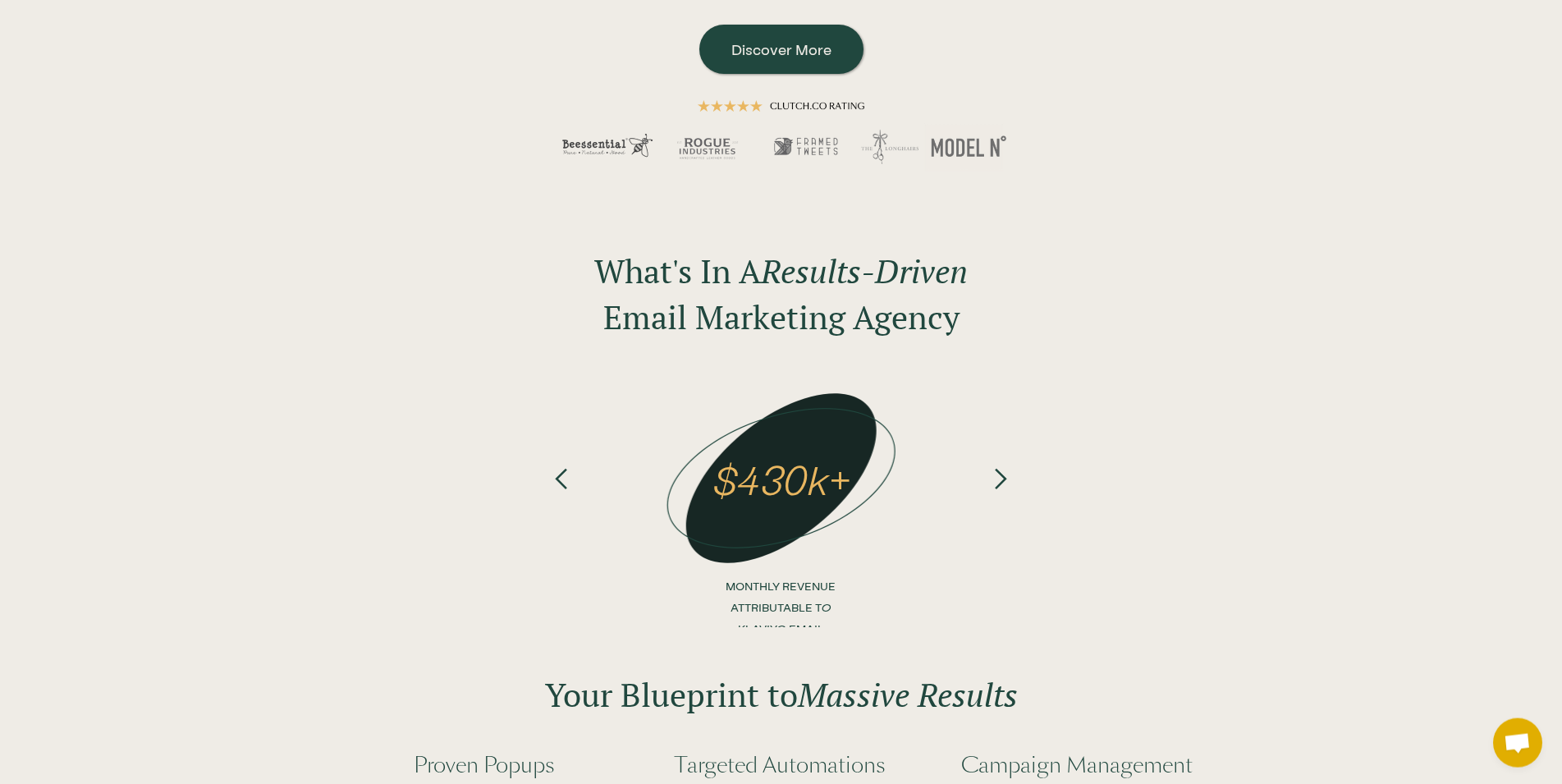
scroll to position [502, 0]
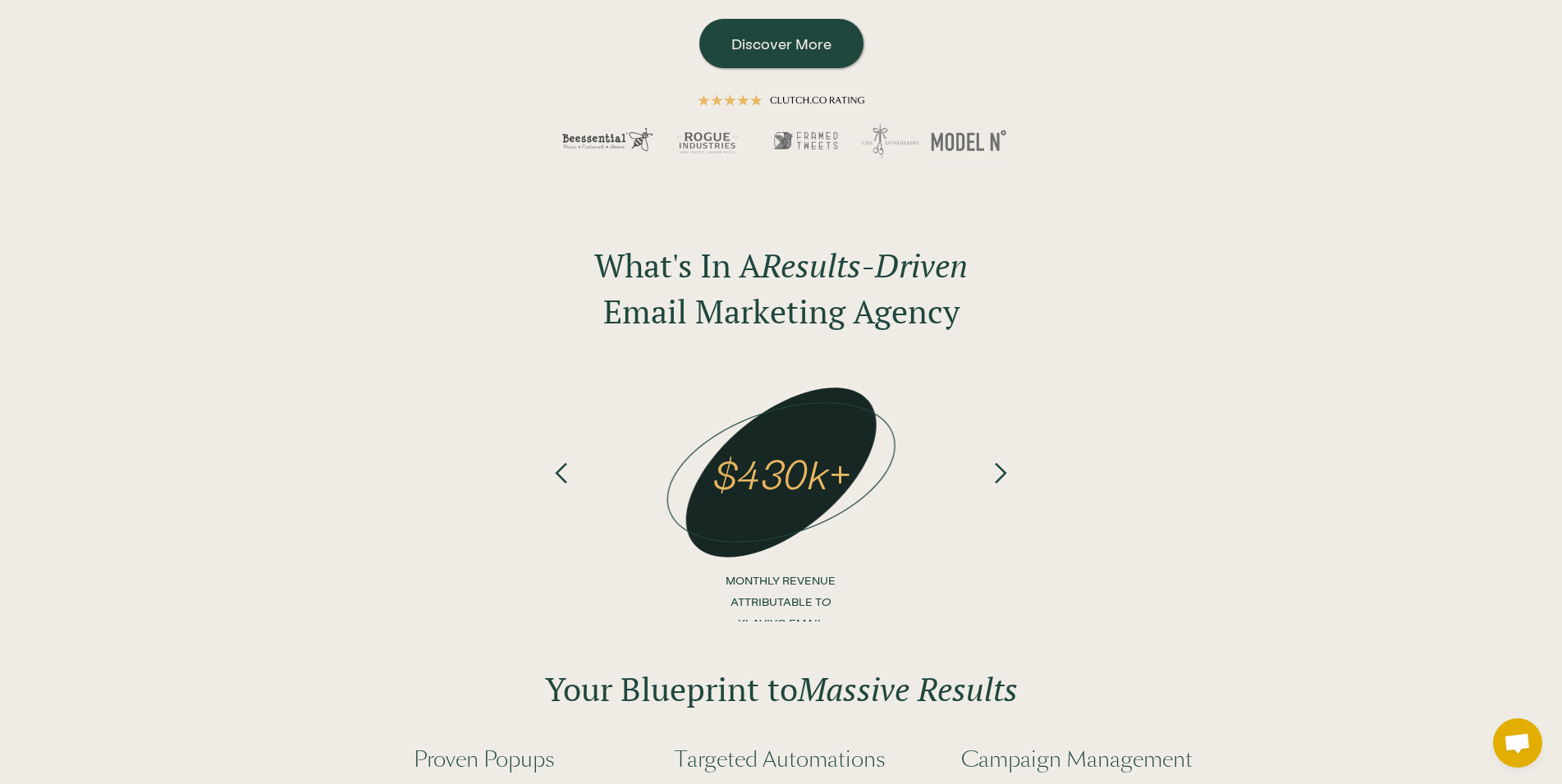
click at [812, 608] on p "MONTHLY REVENUE ATTRIBUTABLE TO KLAVIYO EMAIL" at bounding box center [780, 602] width 131 height 64
click at [752, 601] on p "MONTHLY REVENUE ATTRIBUTABLE TO KLAVIYO EMAIL" at bounding box center [780, 602] width 131 height 64
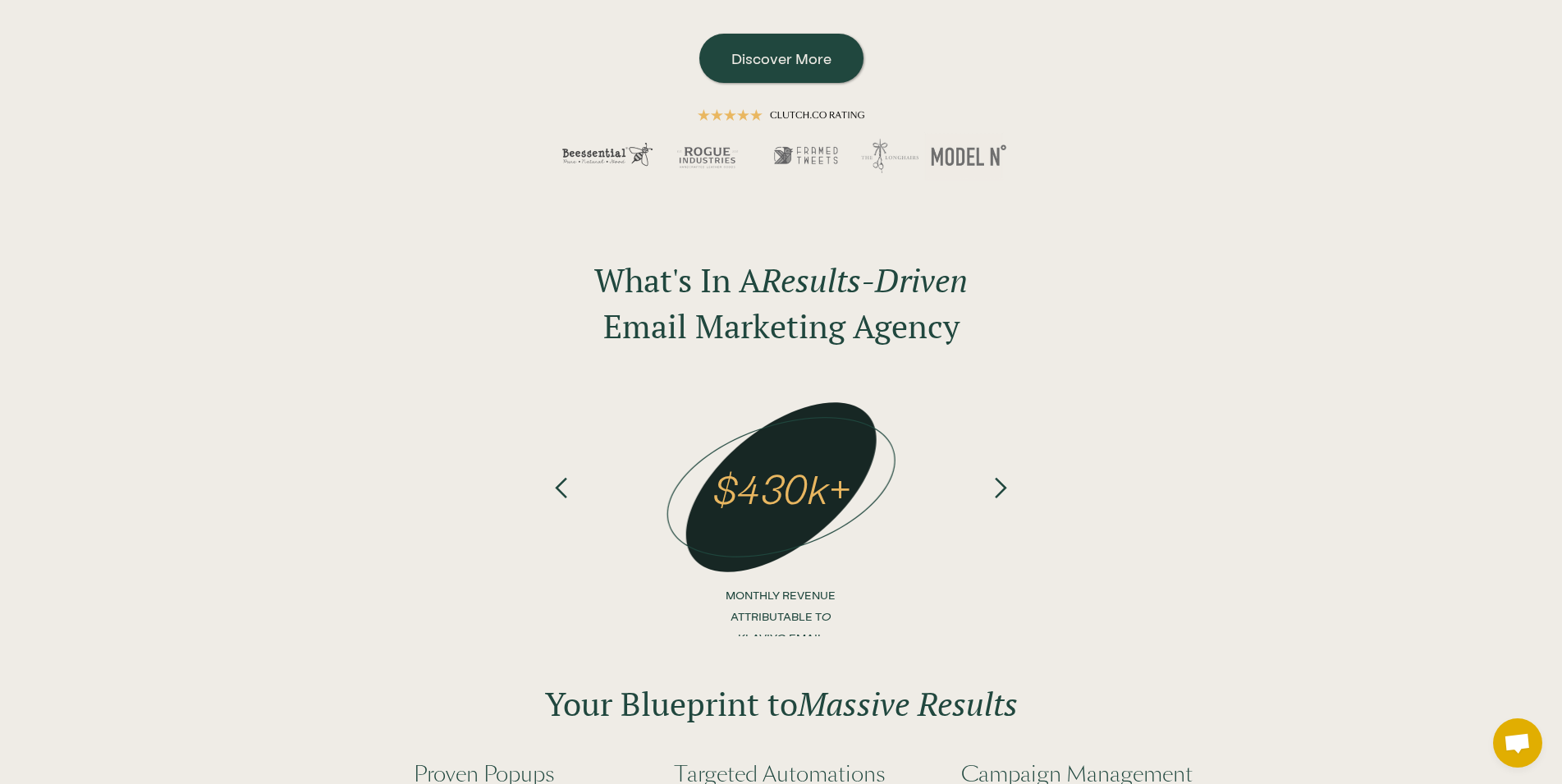
scroll to position [419, 0]
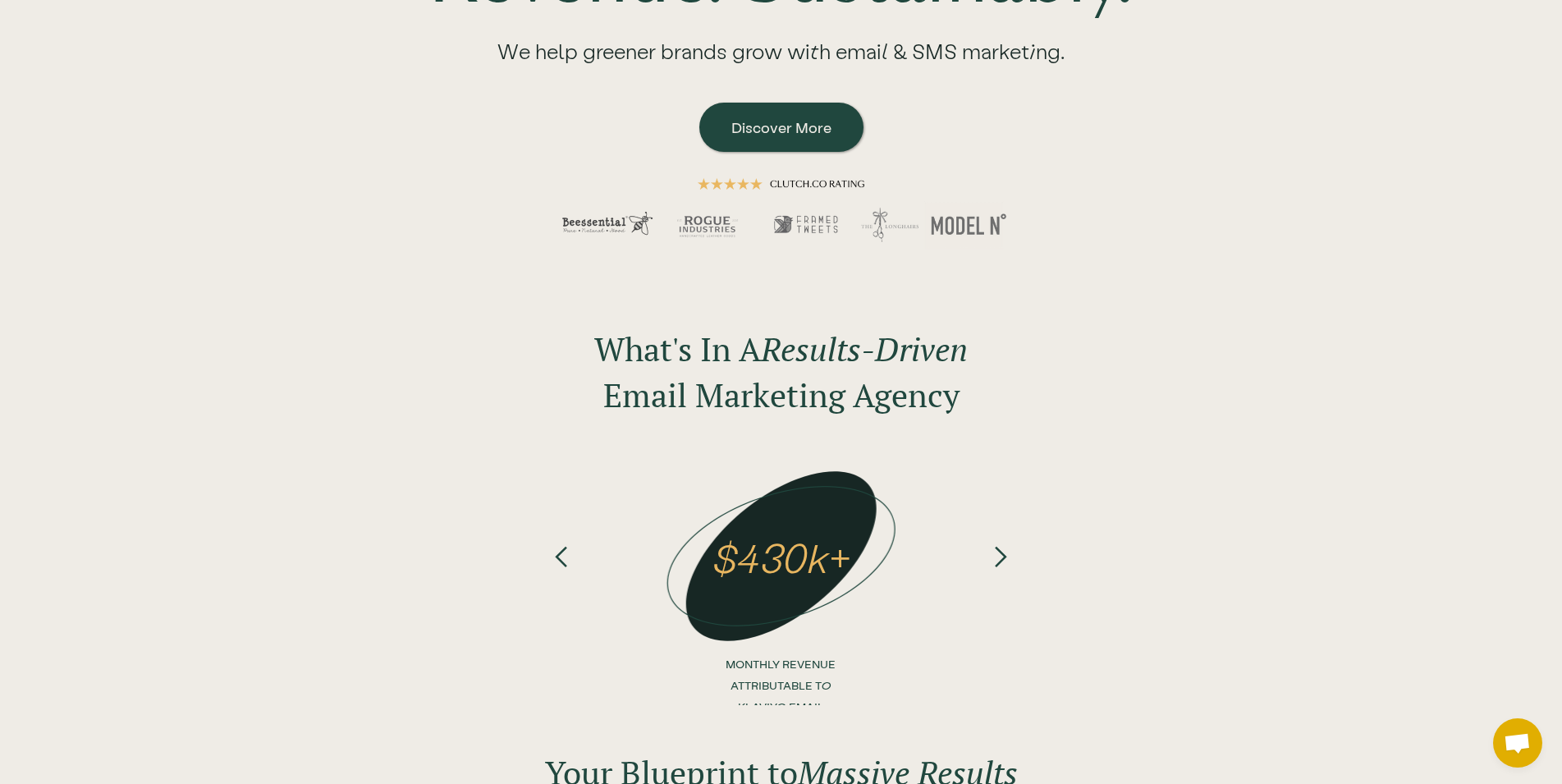
click at [518, 543] on div "What's In A Results-Driven Email Marketing Agency 34% AVG REVENUE ATTRIBUTED TO…" at bounding box center [781, 474] width 1562 height 329
click at [536, 563] on div "previous slide" at bounding box center [562, 582] width 66 height 246
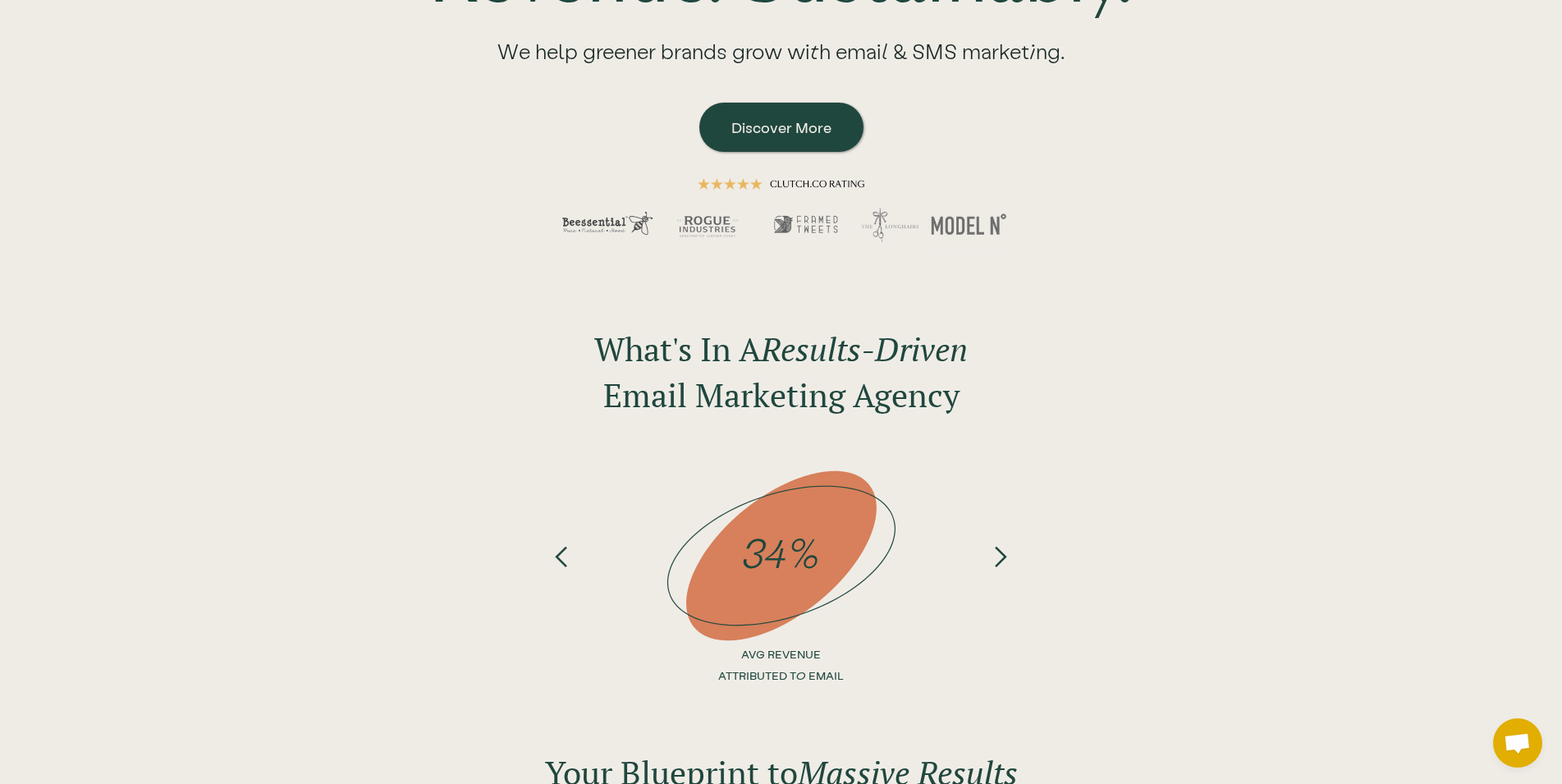
click at [546, 565] on div "previous slide" at bounding box center [562, 582] width 66 height 246
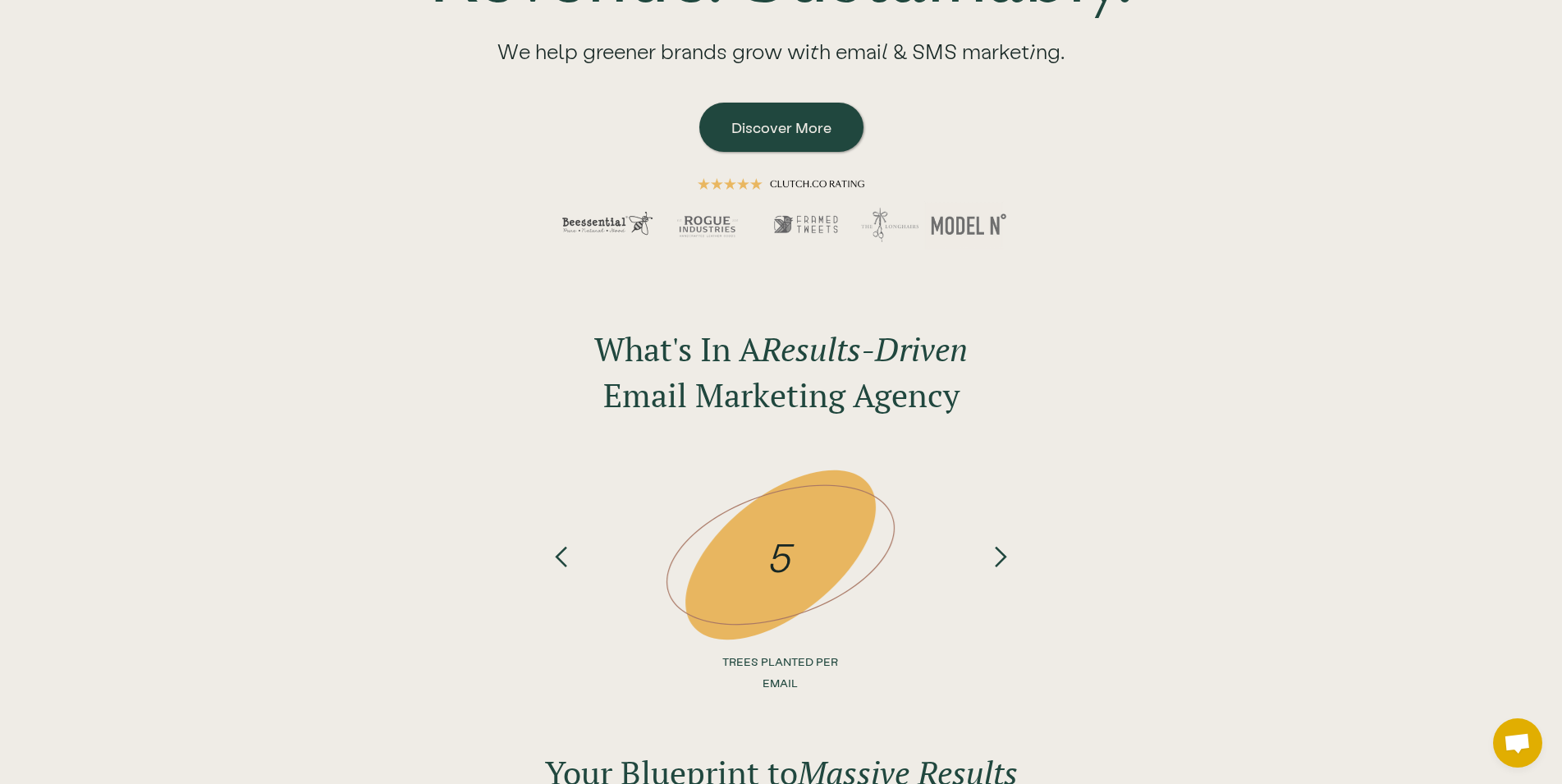
click at [546, 565] on div "previous slide" at bounding box center [562, 582] width 66 height 246
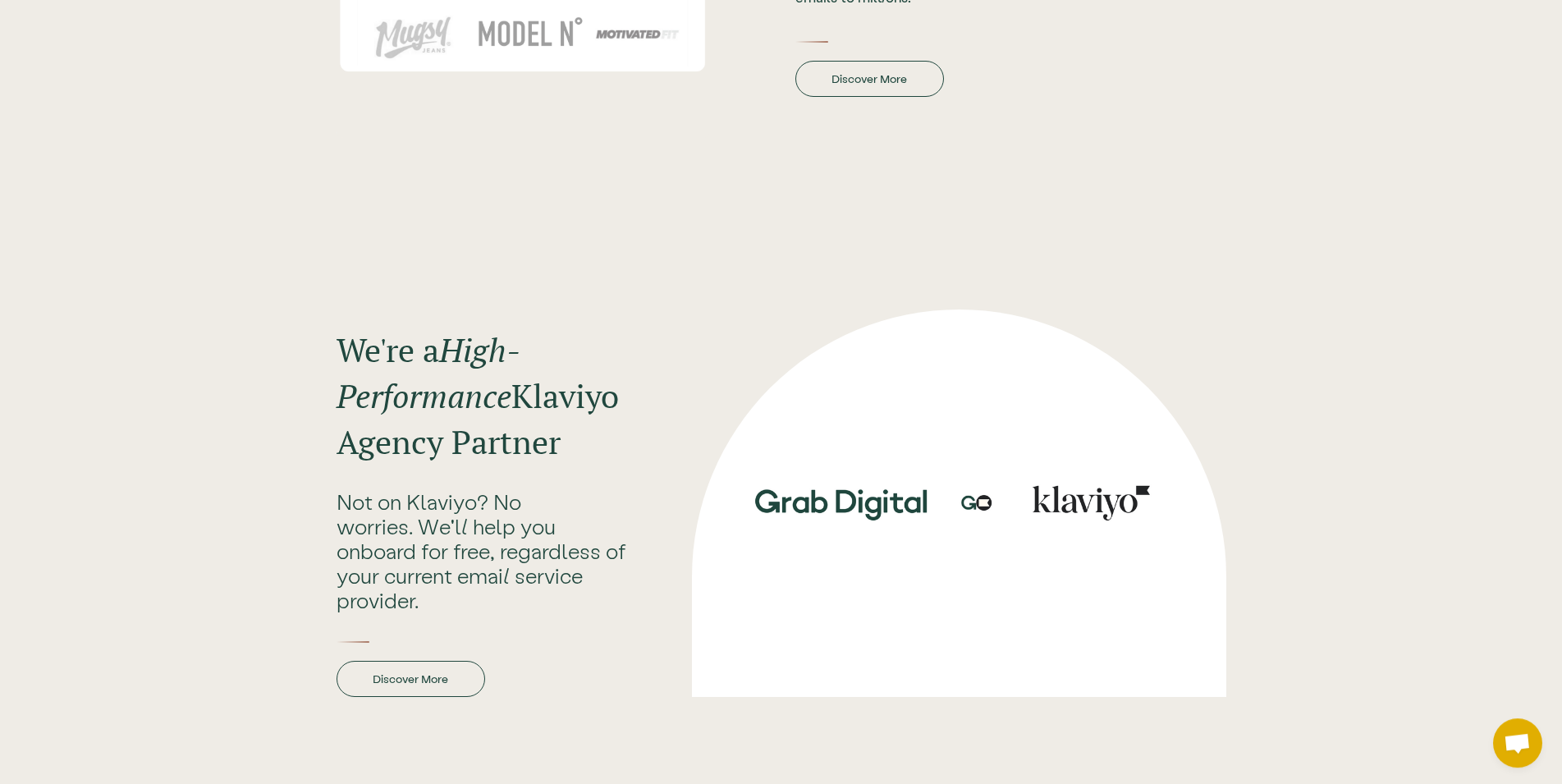
scroll to position [2595, 0]
